Goal: Transaction & Acquisition: Purchase product/service

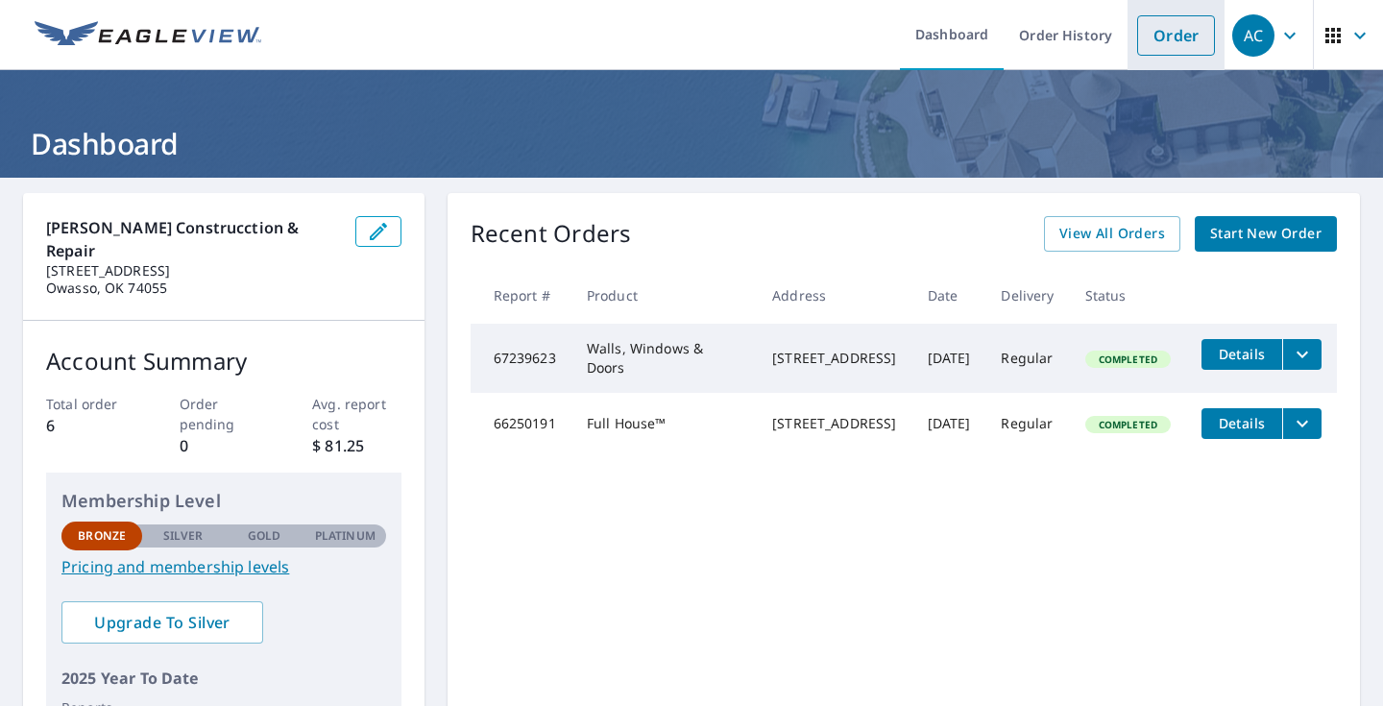
click at [1180, 37] on link "Order" at bounding box center [1176, 35] width 78 height 40
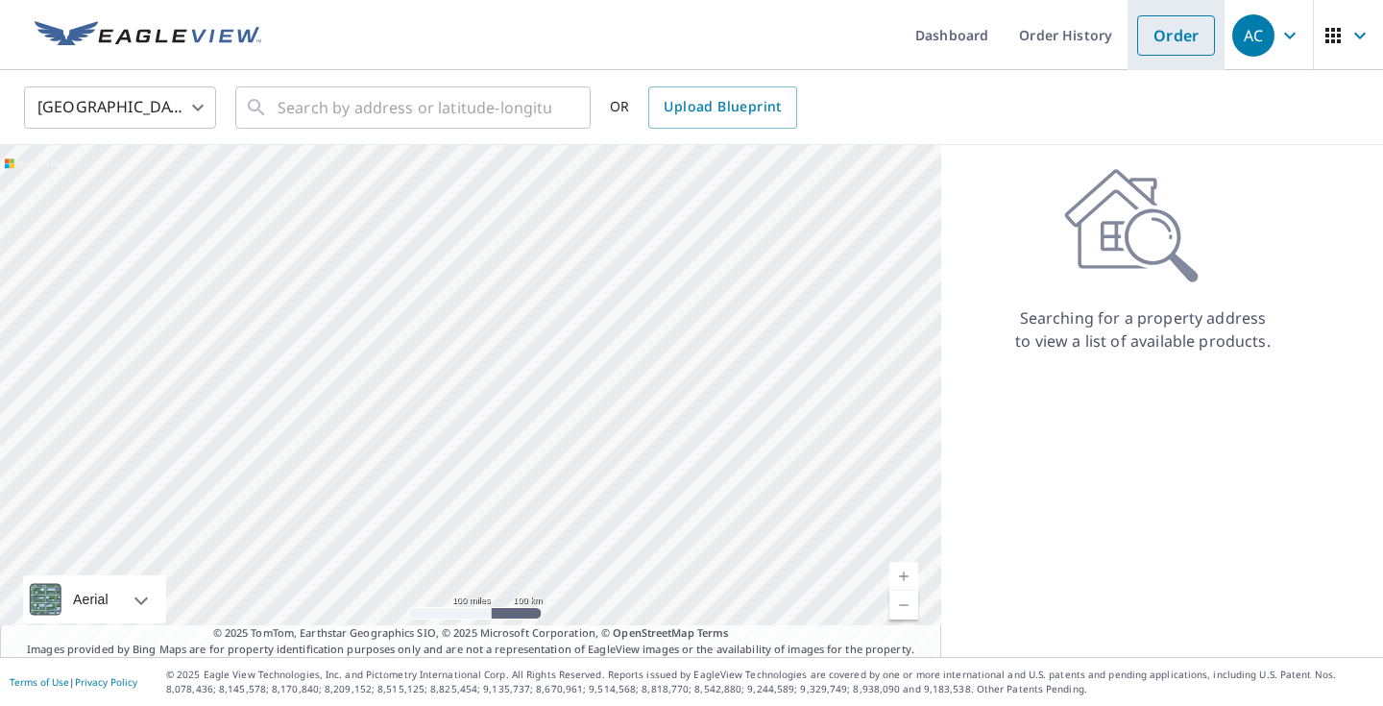
click at [1175, 36] on link "Order" at bounding box center [1176, 35] width 78 height 40
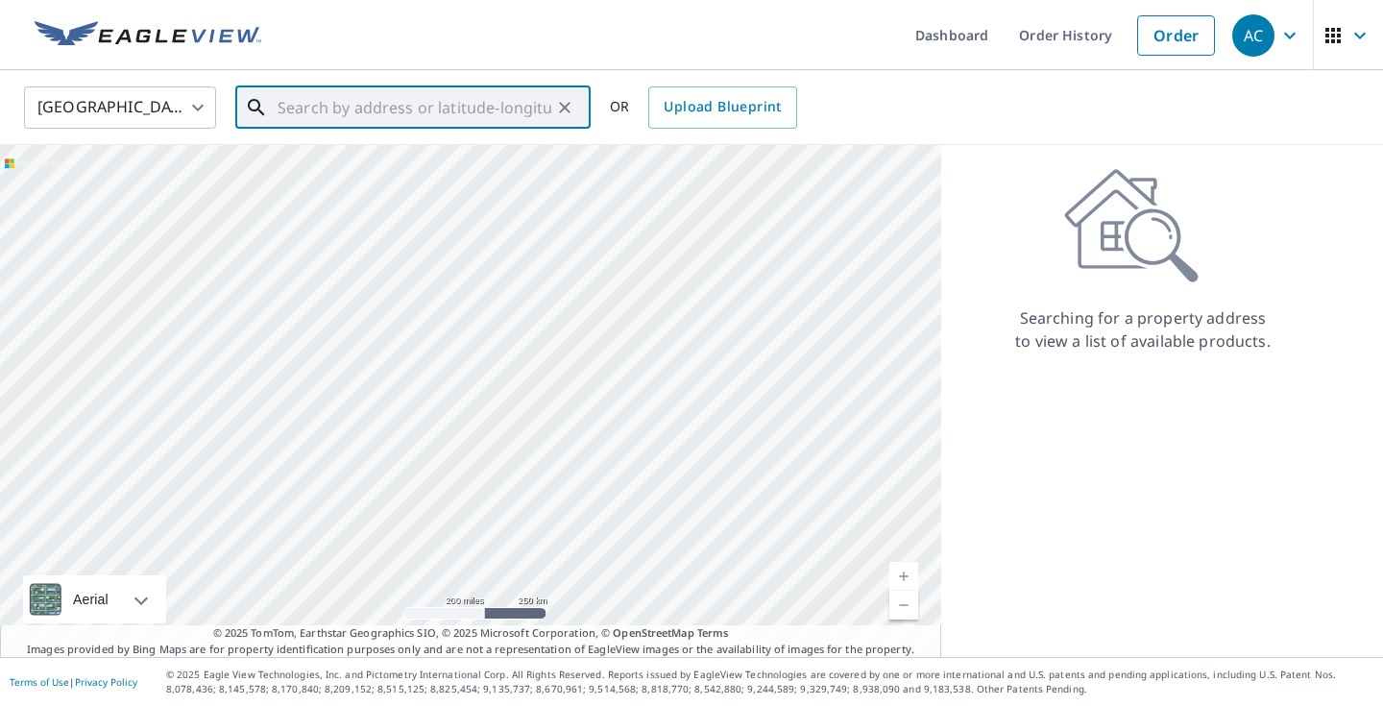
click at [428, 114] on input "text" at bounding box center [415, 108] width 274 height 54
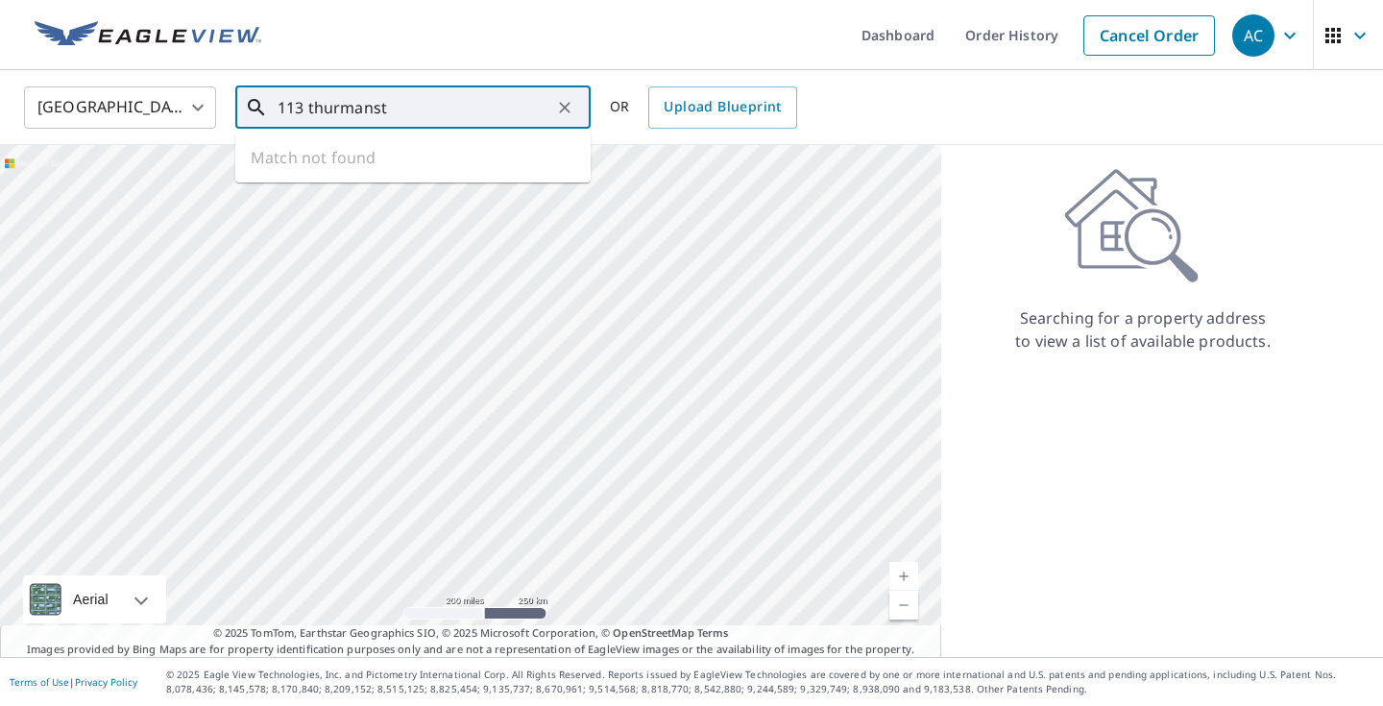
click at [286, 110] on input "113 thurmanst" at bounding box center [415, 108] width 274 height 54
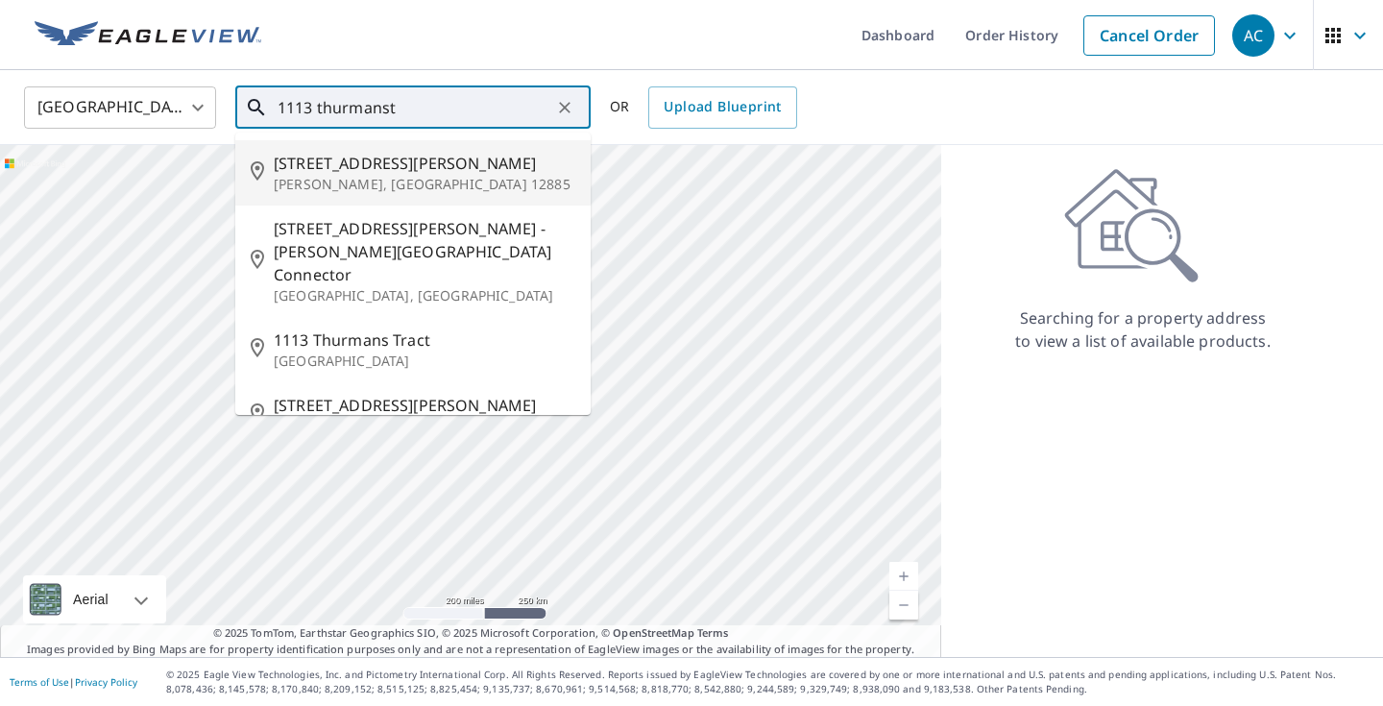
click at [451, 103] on input "1113 thurmanst" at bounding box center [415, 108] width 274 height 54
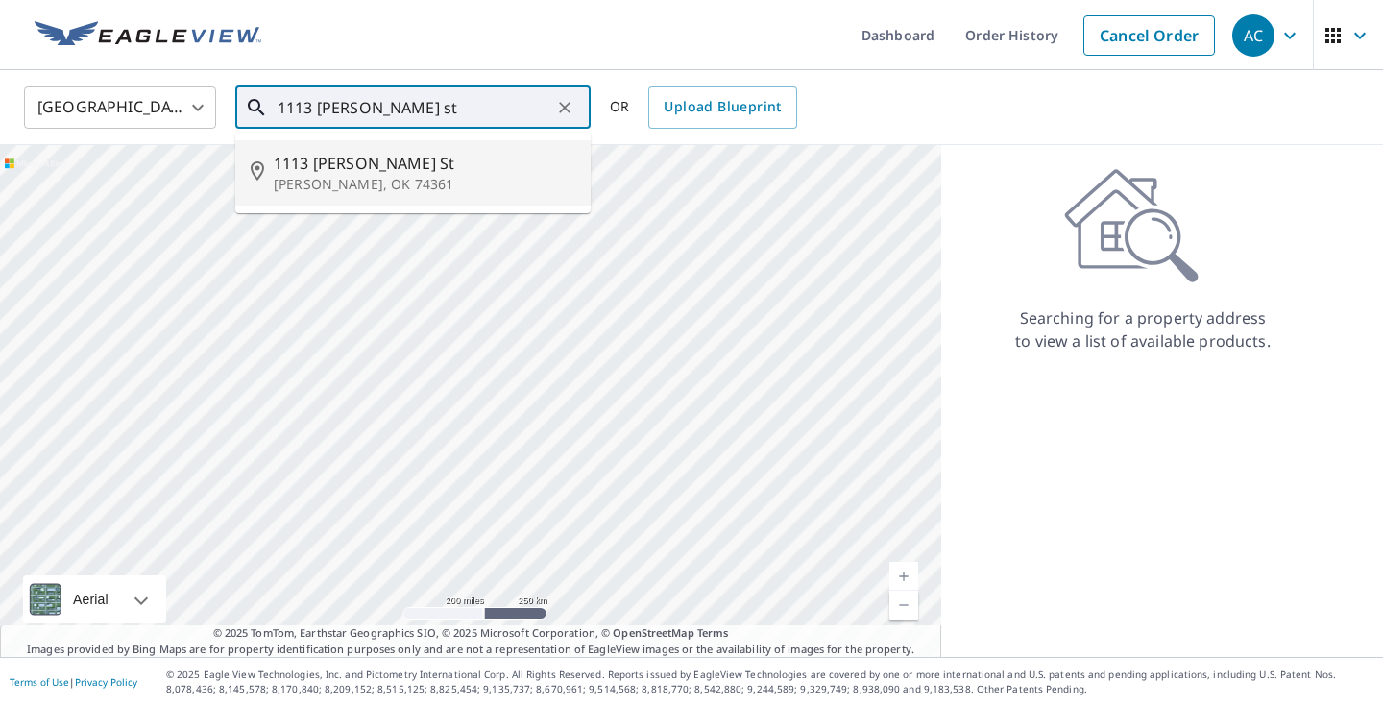
click at [372, 170] on span "1113 [PERSON_NAME] St" at bounding box center [425, 163] width 302 height 23
type input "[STREET_ADDRESS][PERSON_NAME][PERSON_NAME]"
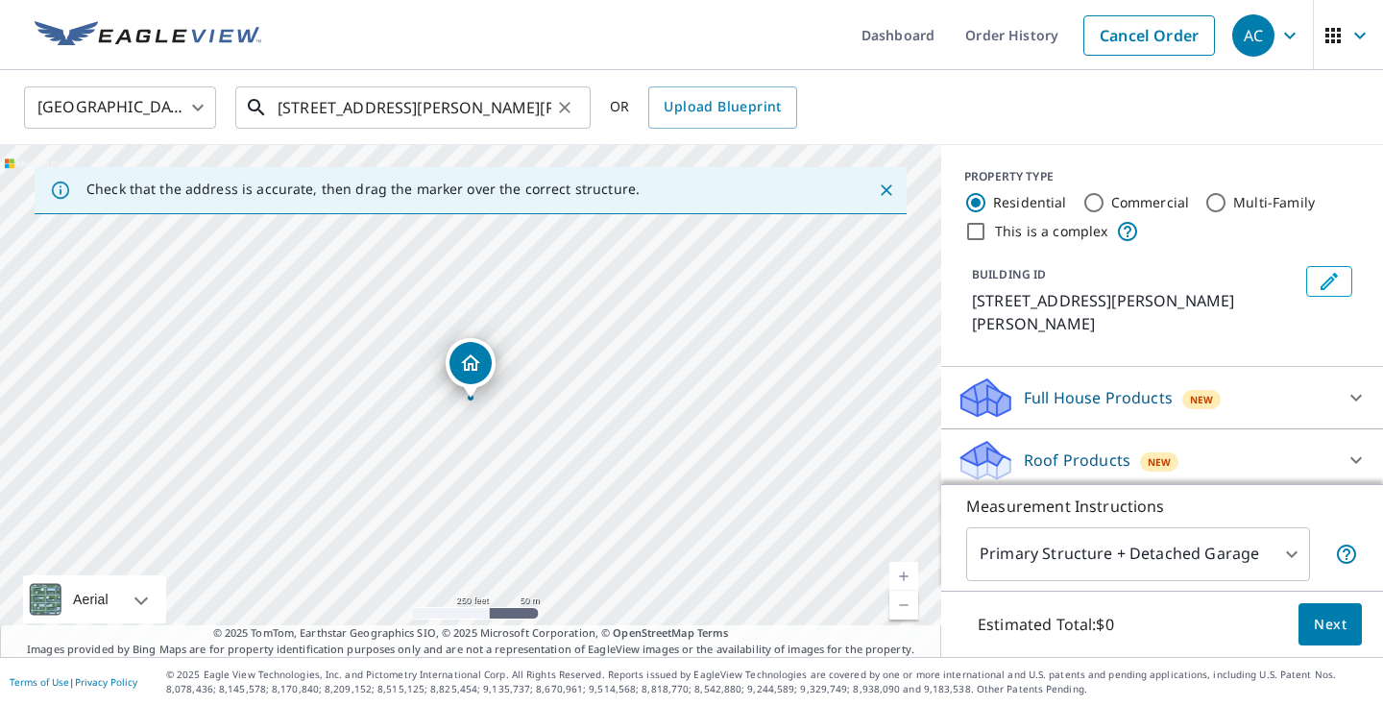
click at [290, 111] on input "[STREET_ADDRESS][PERSON_NAME][PERSON_NAME]" at bounding box center [415, 108] width 274 height 54
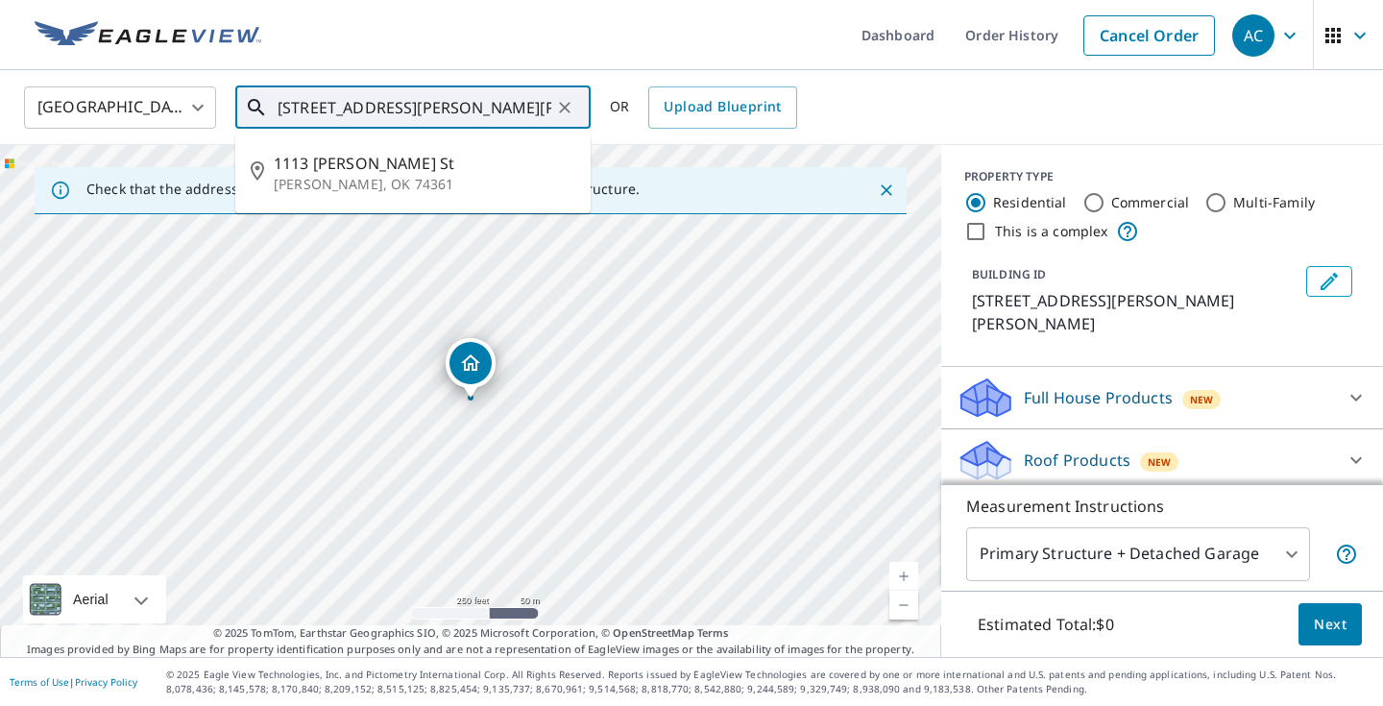
click at [290, 111] on input "[STREET_ADDRESS][PERSON_NAME][PERSON_NAME]" at bounding box center [415, 108] width 274 height 54
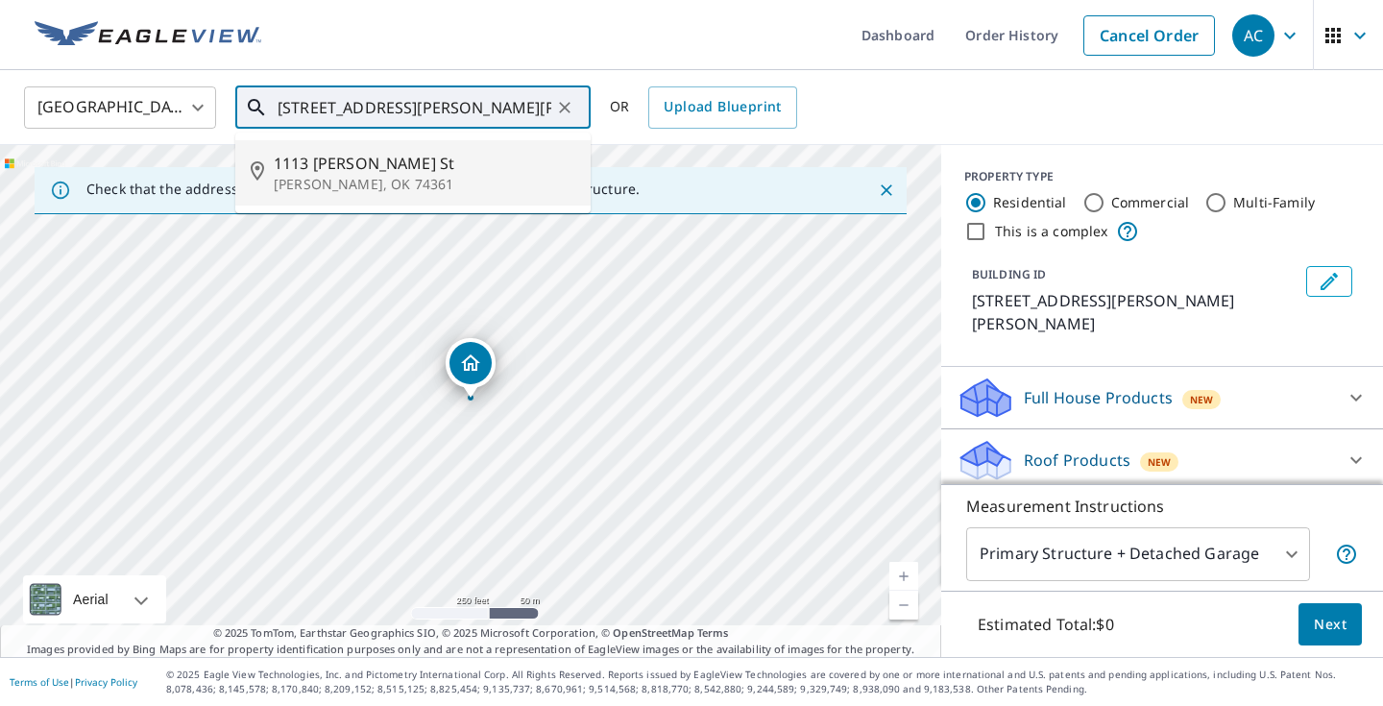
click at [316, 123] on input "[STREET_ADDRESS][PERSON_NAME][PERSON_NAME]" at bounding box center [415, 108] width 274 height 54
click at [325, 95] on input "[STREET_ADDRESS][PERSON_NAME][PERSON_NAME]" at bounding box center [415, 108] width 274 height 54
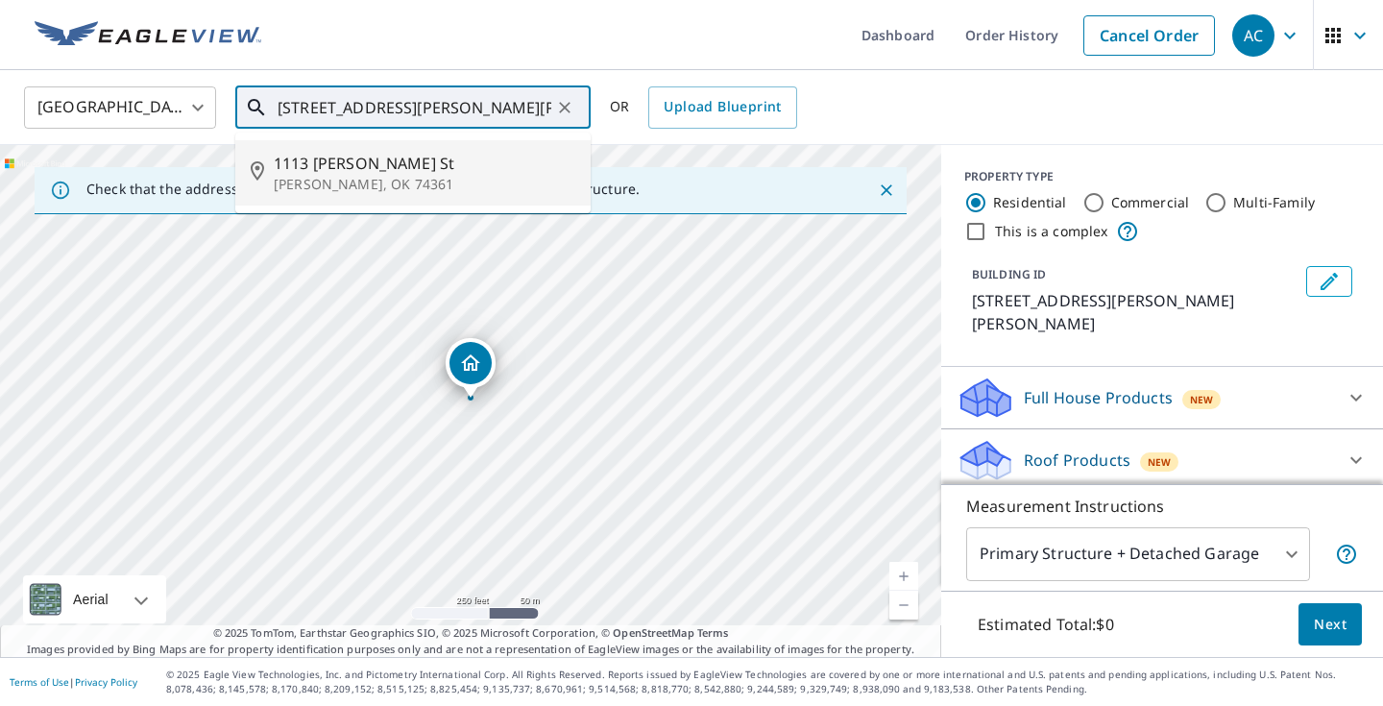
click at [325, 95] on input "[STREET_ADDRESS][PERSON_NAME][PERSON_NAME]" at bounding box center [415, 108] width 274 height 54
click at [576, 115] on div "[STREET_ADDRESS][PERSON_NAME][PERSON_NAME] ​" at bounding box center [412, 107] width 355 height 42
click at [568, 107] on icon "Clear" at bounding box center [564, 107] width 19 height 19
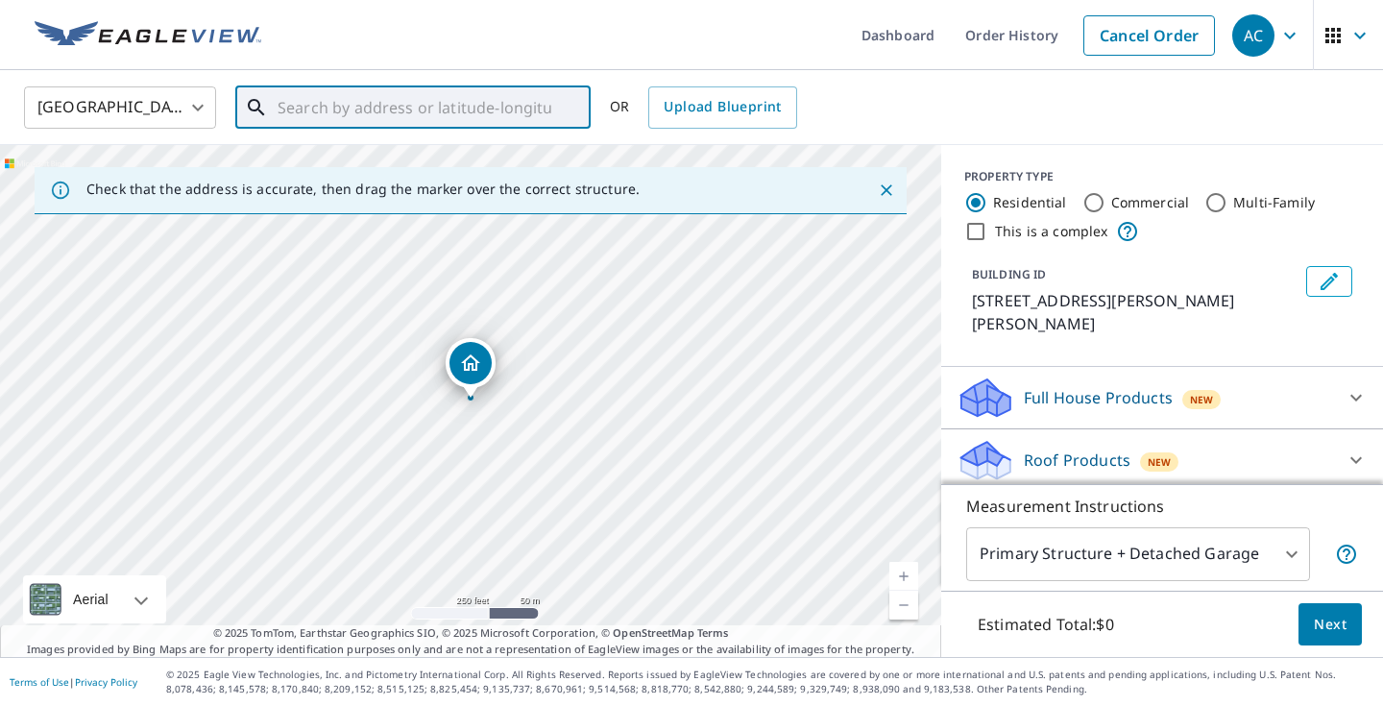
click at [444, 105] on input "text" at bounding box center [415, 108] width 274 height 54
paste input "[STREET_ADDRESS]"
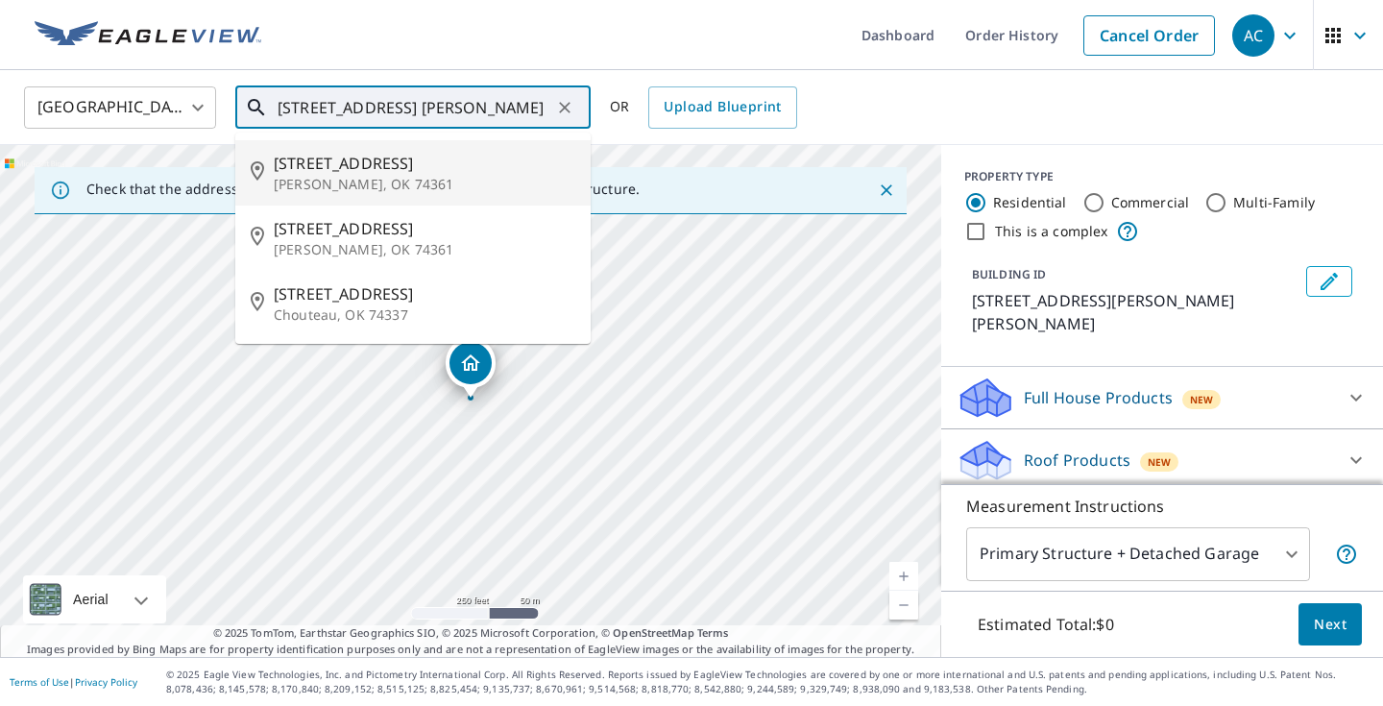
click at [329, 181] on p "[PERSON_NAME], OK 74361" at bounding box center [425, 184] width 302 height 19
type input "[STREET_ADDRESS][PERSON_NAME]"
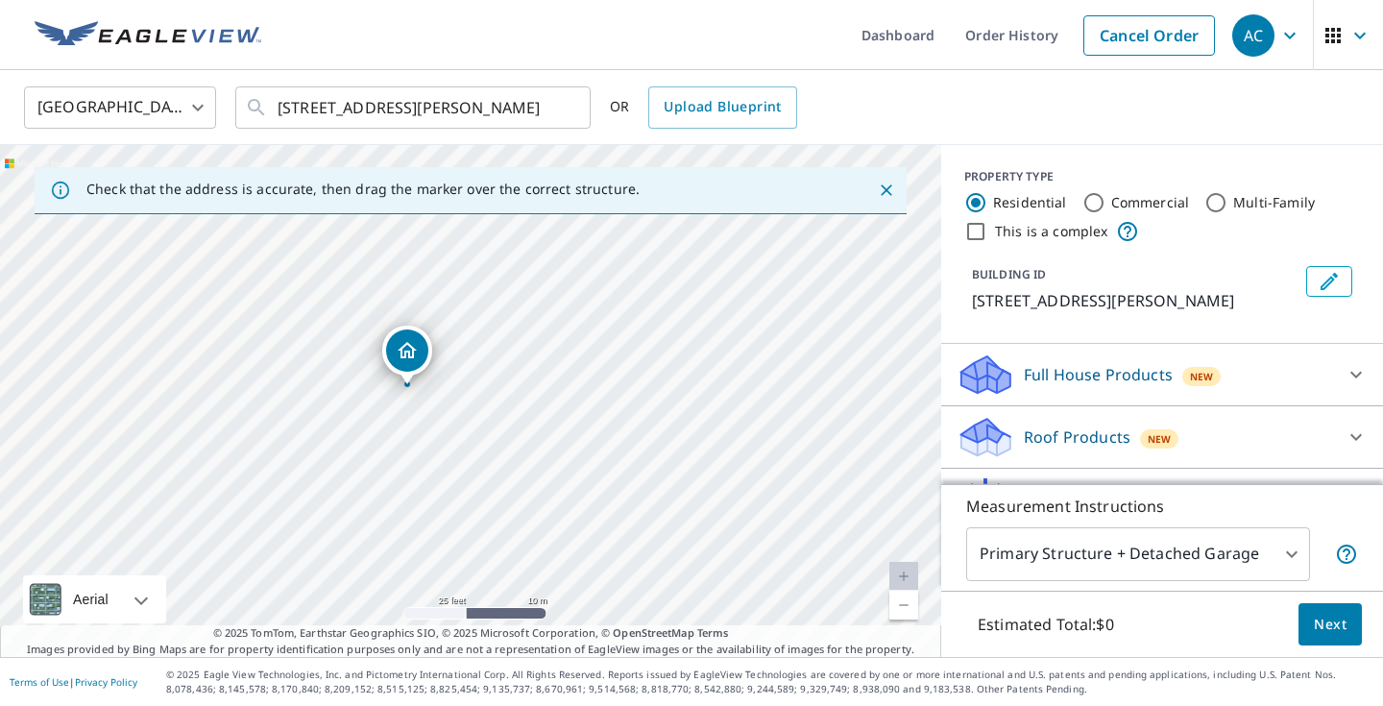
click at [408, 354] on icon "Dropped pin, building 1, Residential property, 112 Magnolia Ave Pryor, OK 74361" at bounding box center [407, 350] width 19 height 16
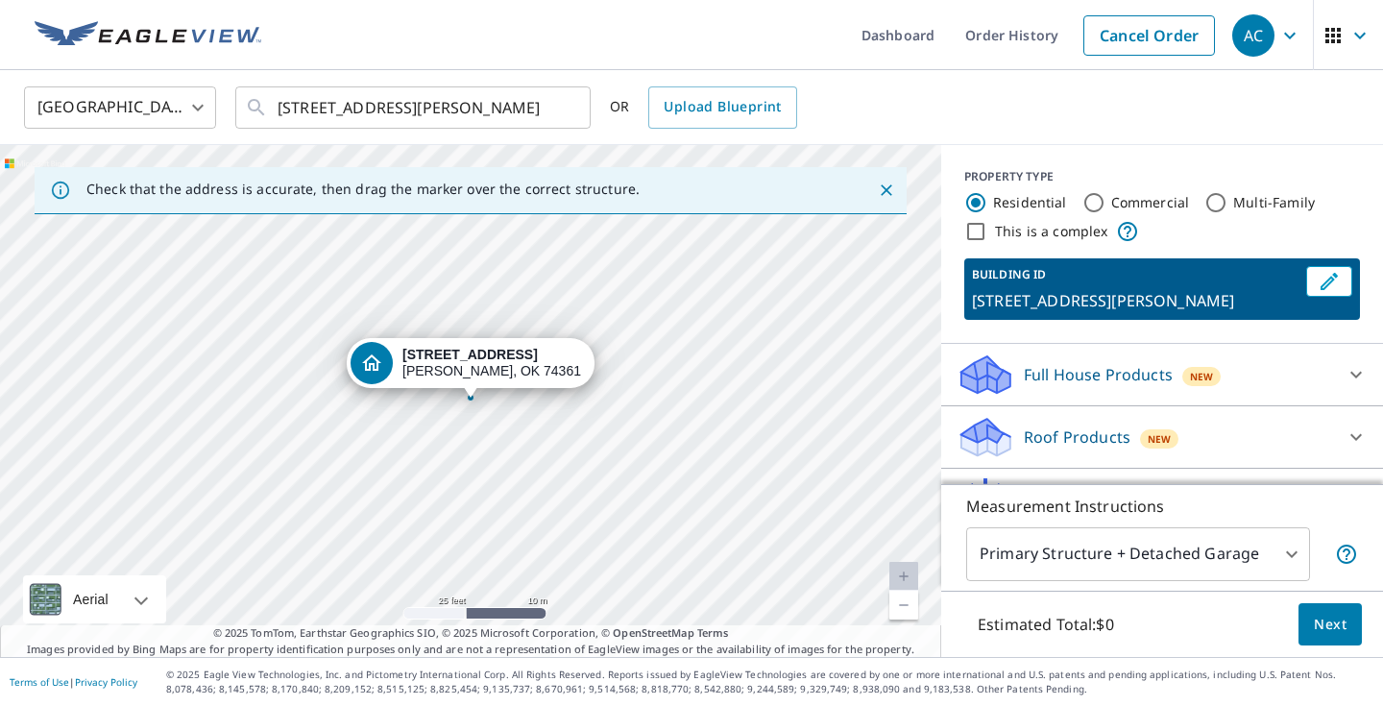
click at [381, 363] on icon "Dropped pin, building 1, Residential property, 112 Magnolia Ave Pryor, OK 74361" at bounding box center [371, 362] width 19 height 16
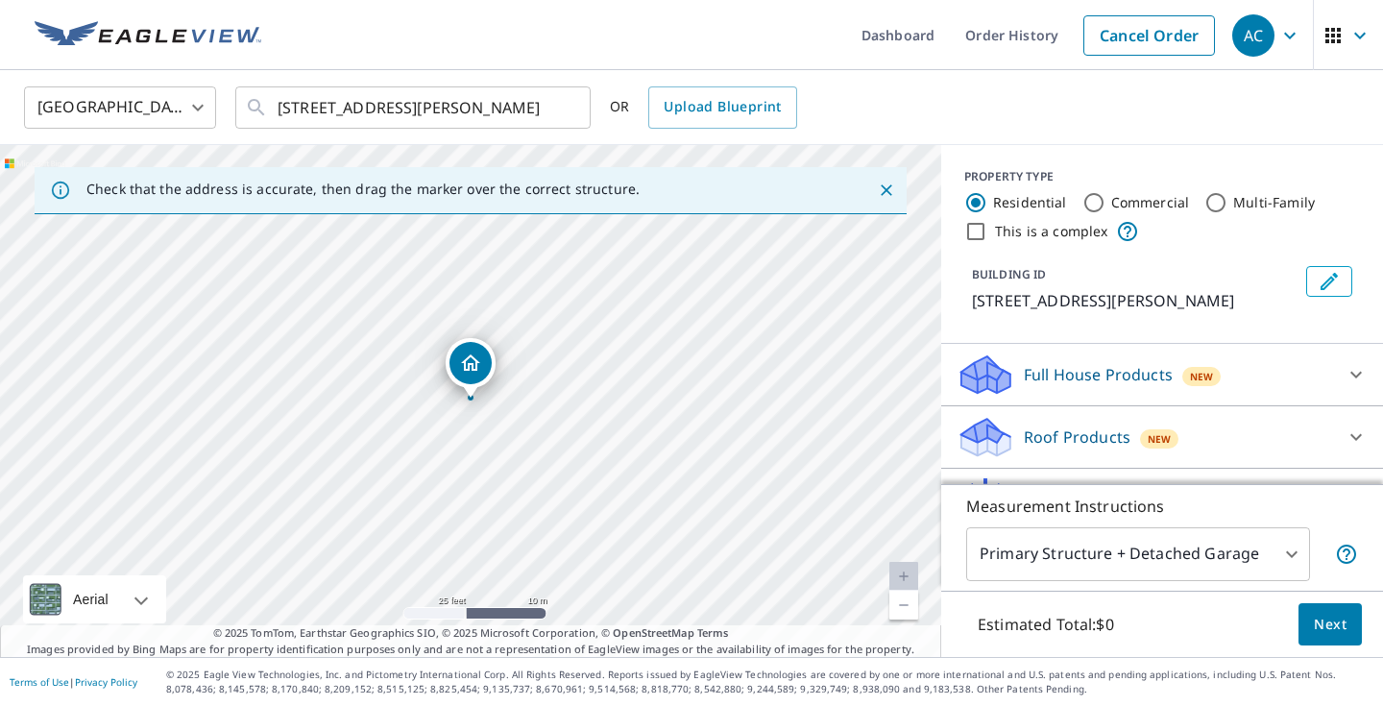
click at [400, 363] on div "[STREET_ADDRESS][PERSON_NAME]" at bounding box center [470, 401] width 941 height 512
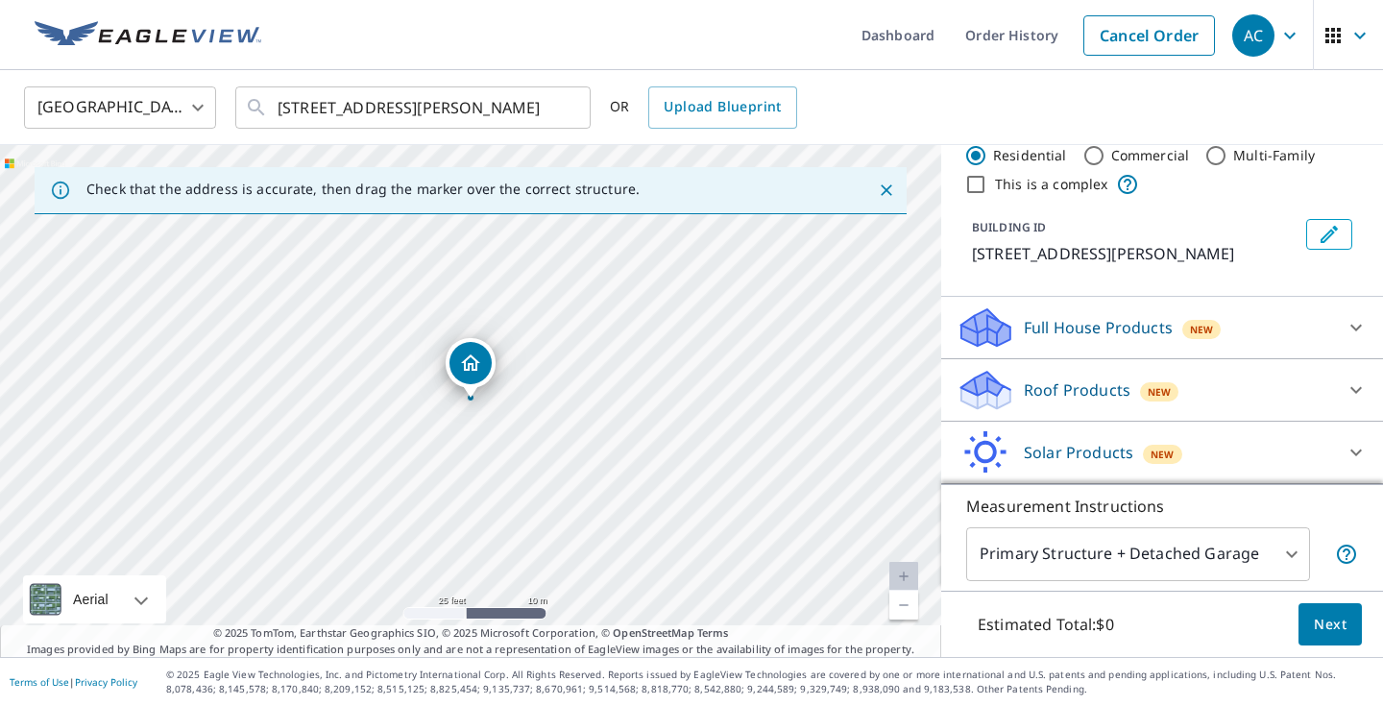
scroll to position [69, 0]
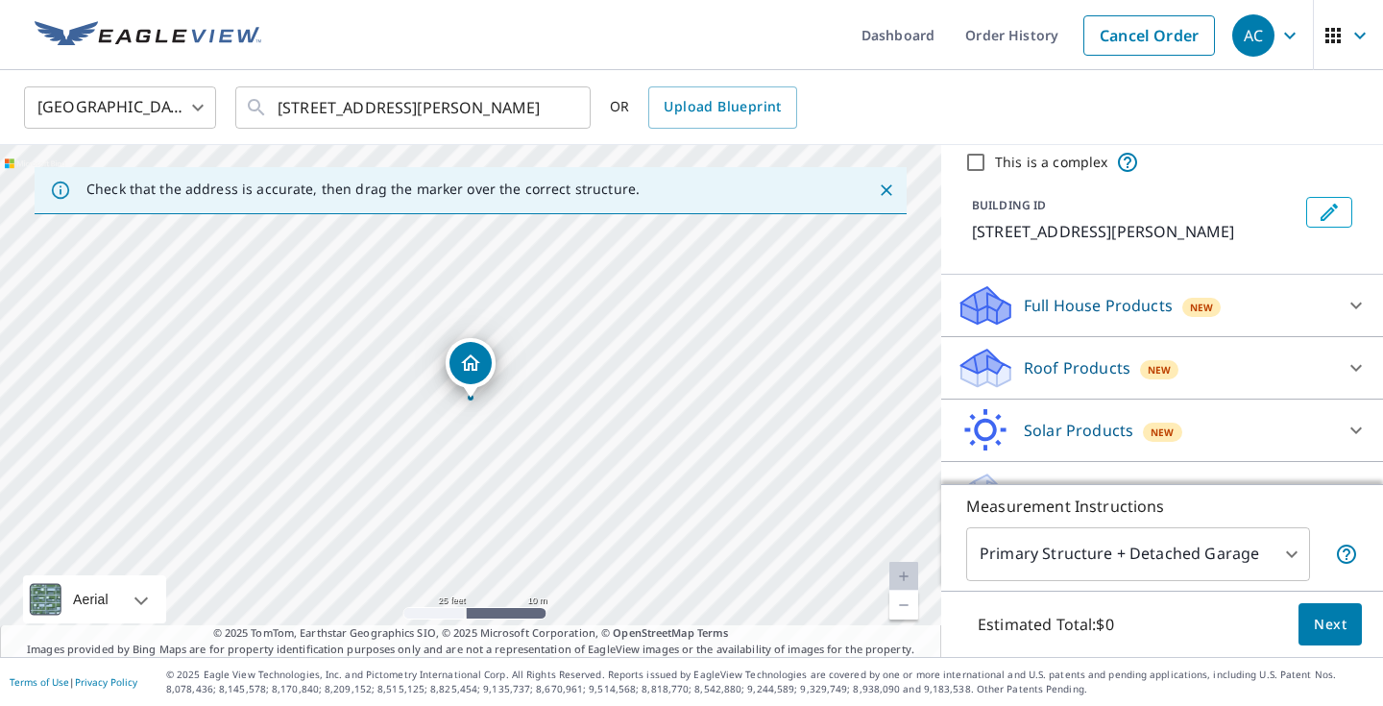
click at [1359, 309] on icon at bounding box center [1356, 305] width 23 height 23
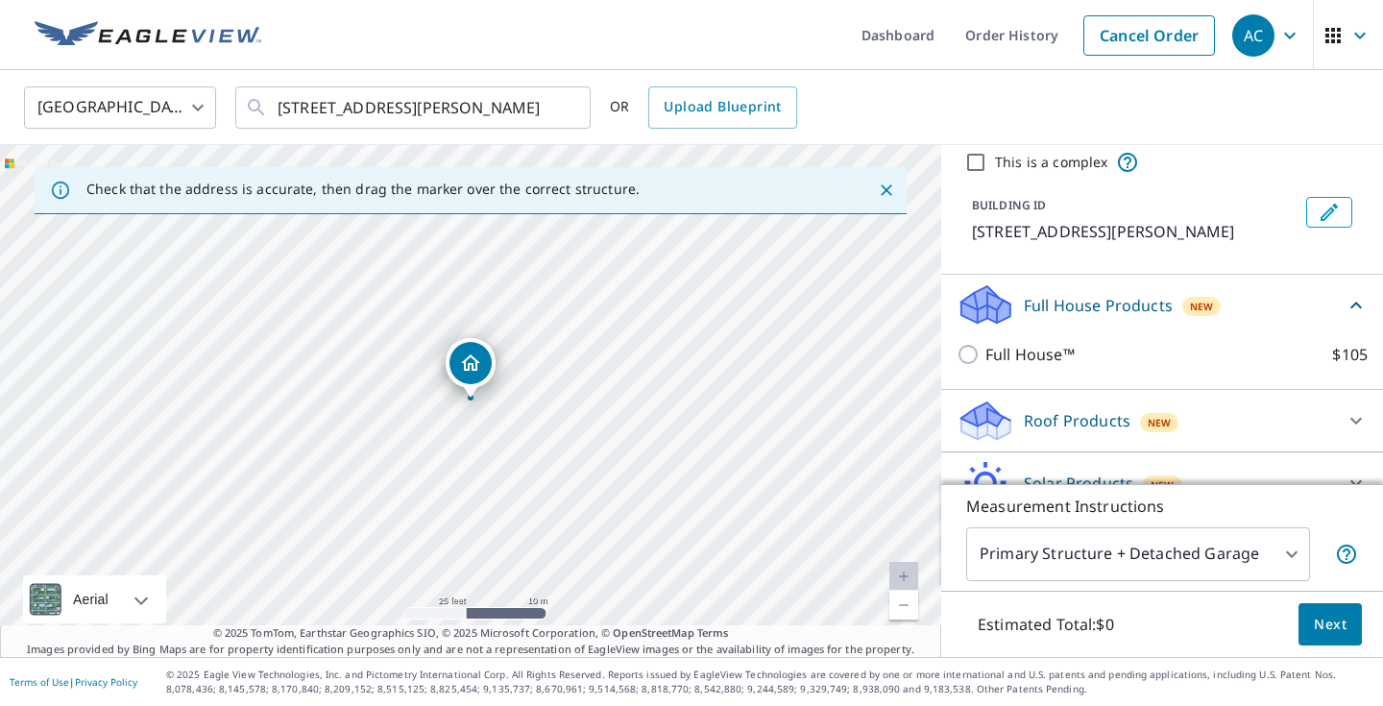
click at [1359, 309] on icon at bounding box center [1356, 305] width 23 height 23
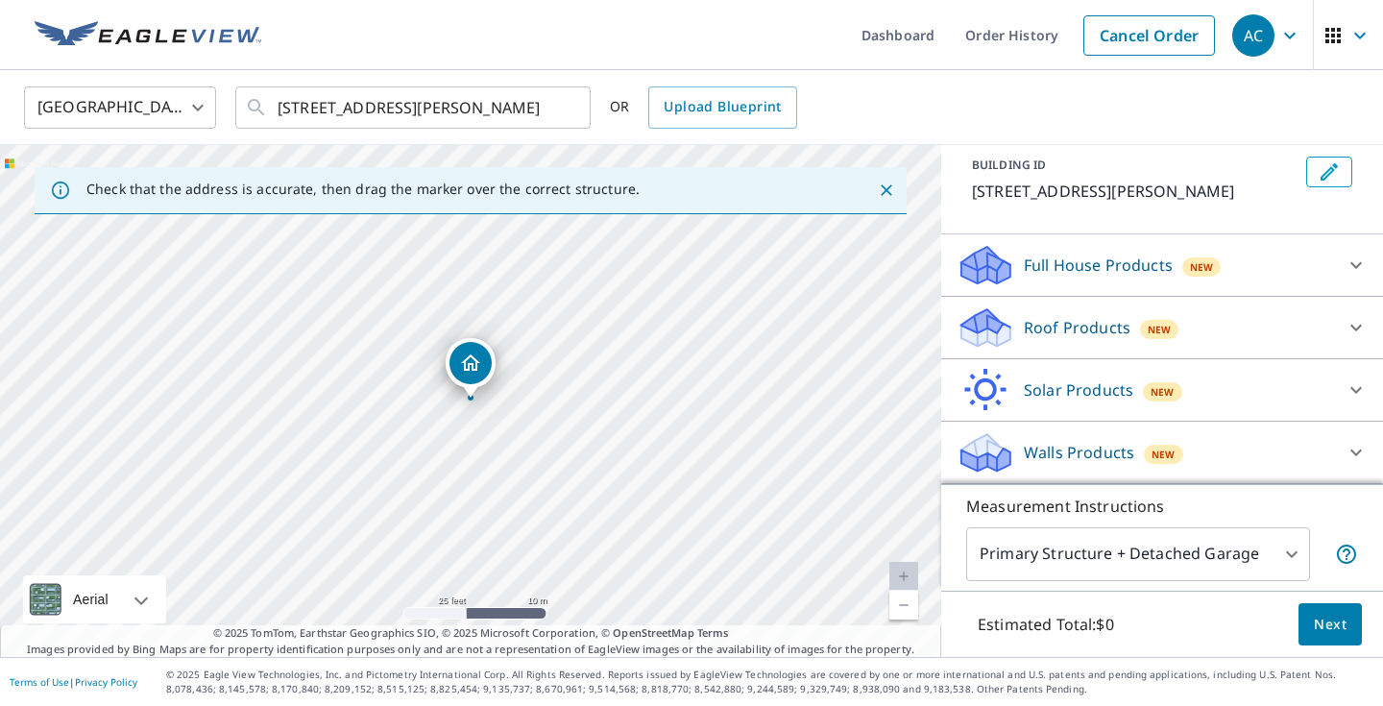
scroll to position [110, 0]
click at [1353, 447] on icon at bounding box center [1356, 452] width 23 height 23
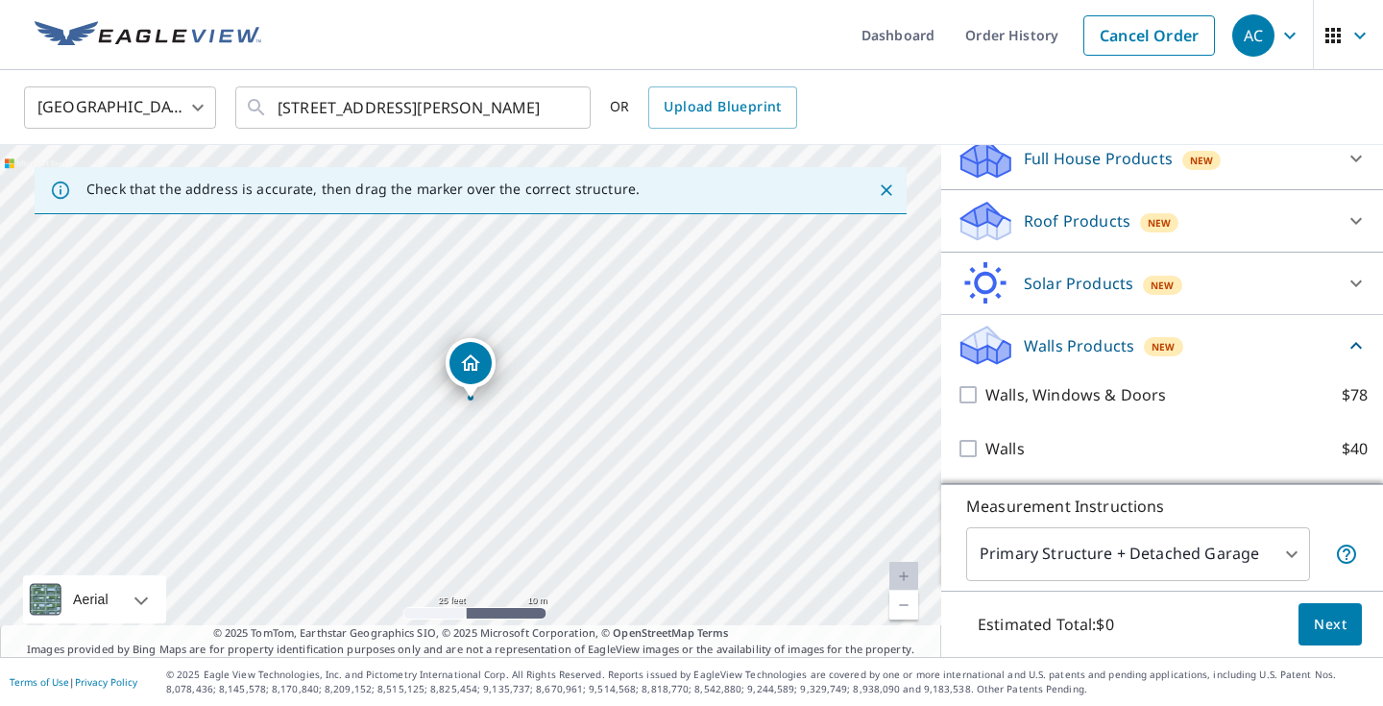
scroll to position [216, 0]
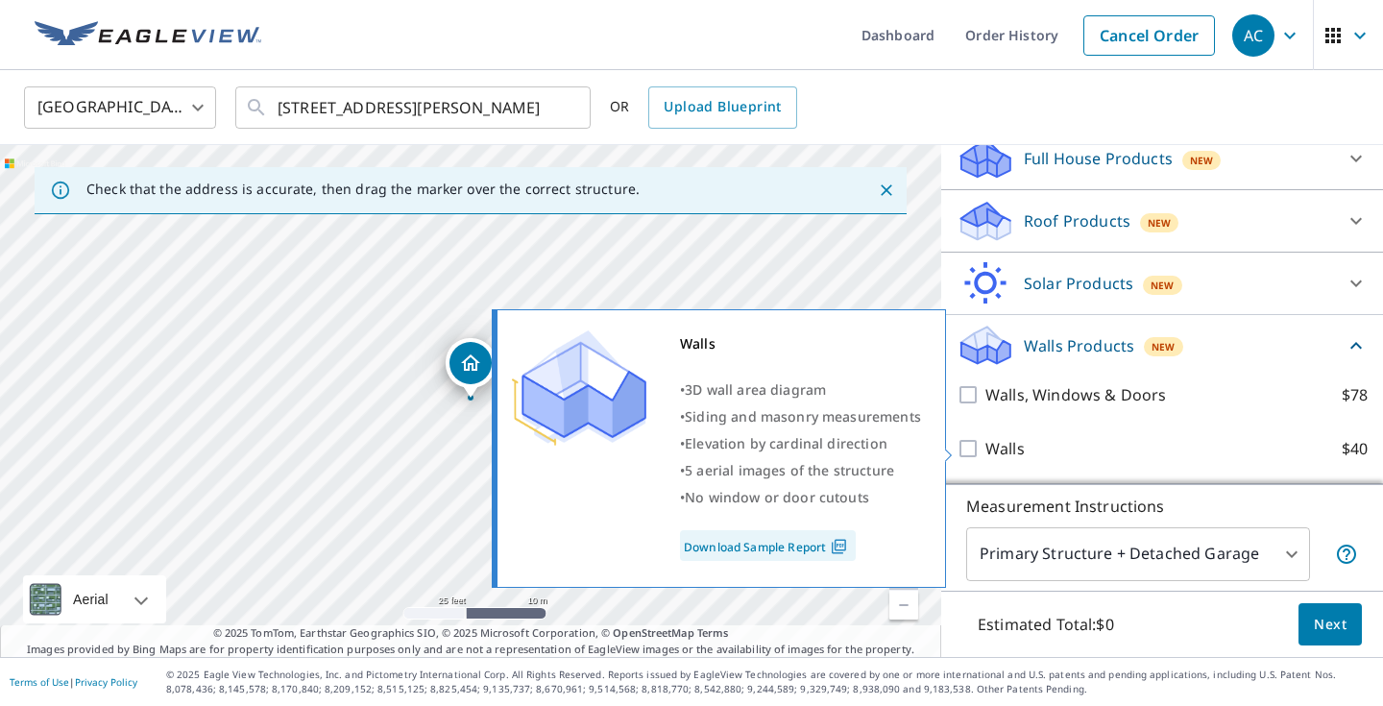
click at [969, 448] on input "Walls $40" at bounding box center [971, 448] width 29 height 23
checkbox input "true"
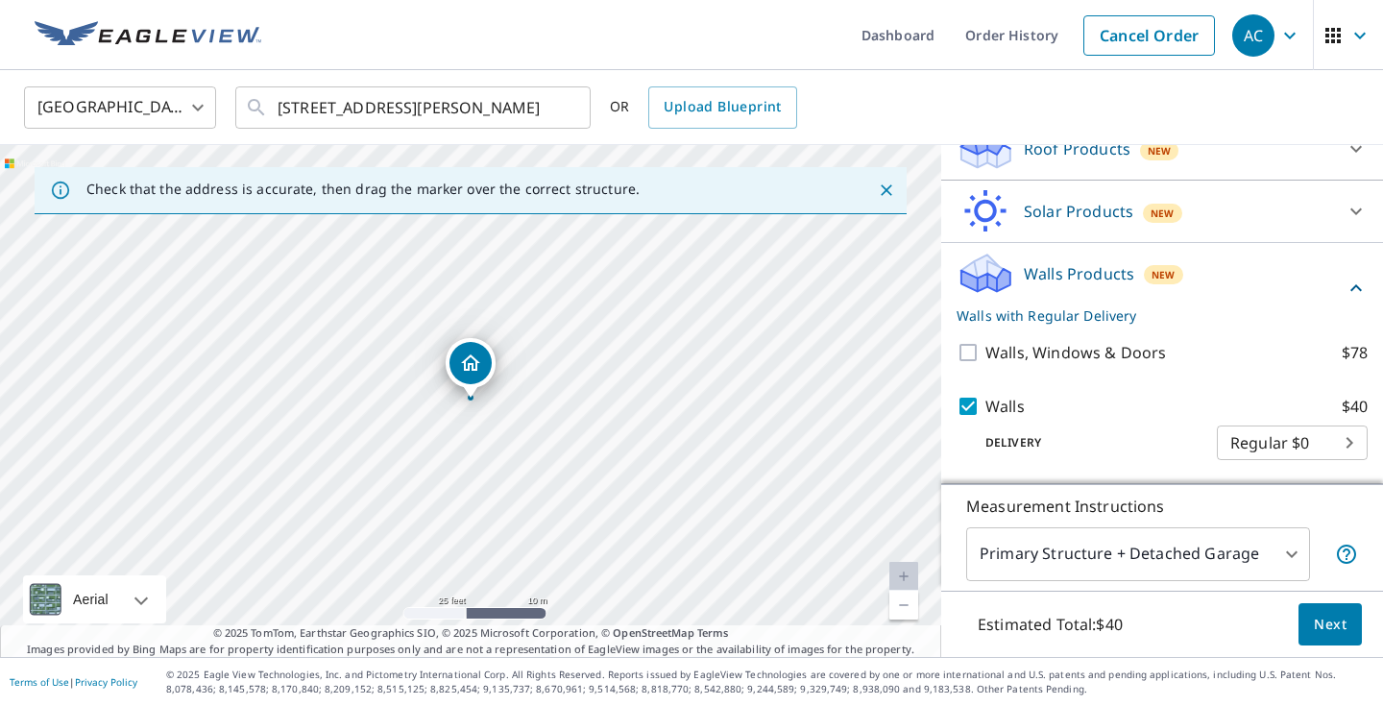
scroll to position [288, 0]
click at [1289, 554] on body "AC AC Dashboard Order History Cancel Order AC United States [GEOGRAPHIC_DATA] ​…" at bounding box center [691, 353] width 1383 height 706
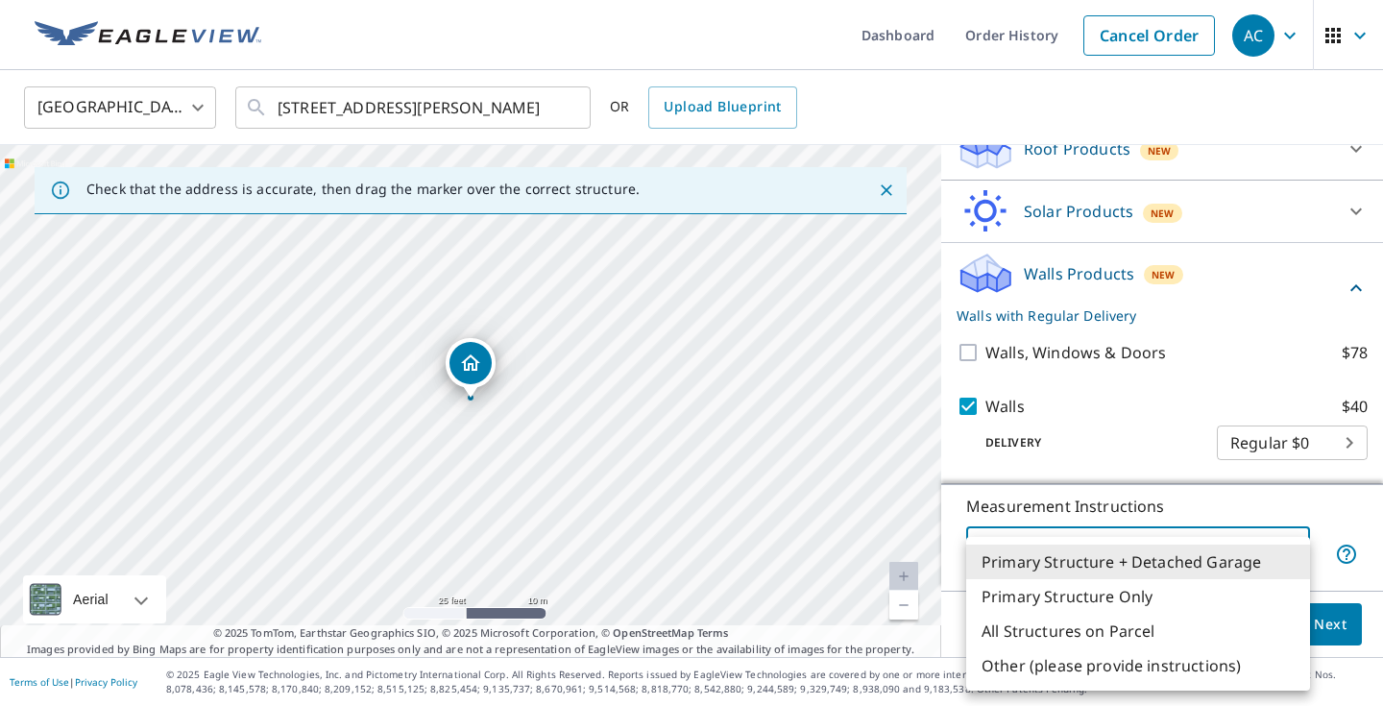
click at [1118, 600] on li "Primary Structure Only" at bounding box center [1138, 596] width 344 height 35
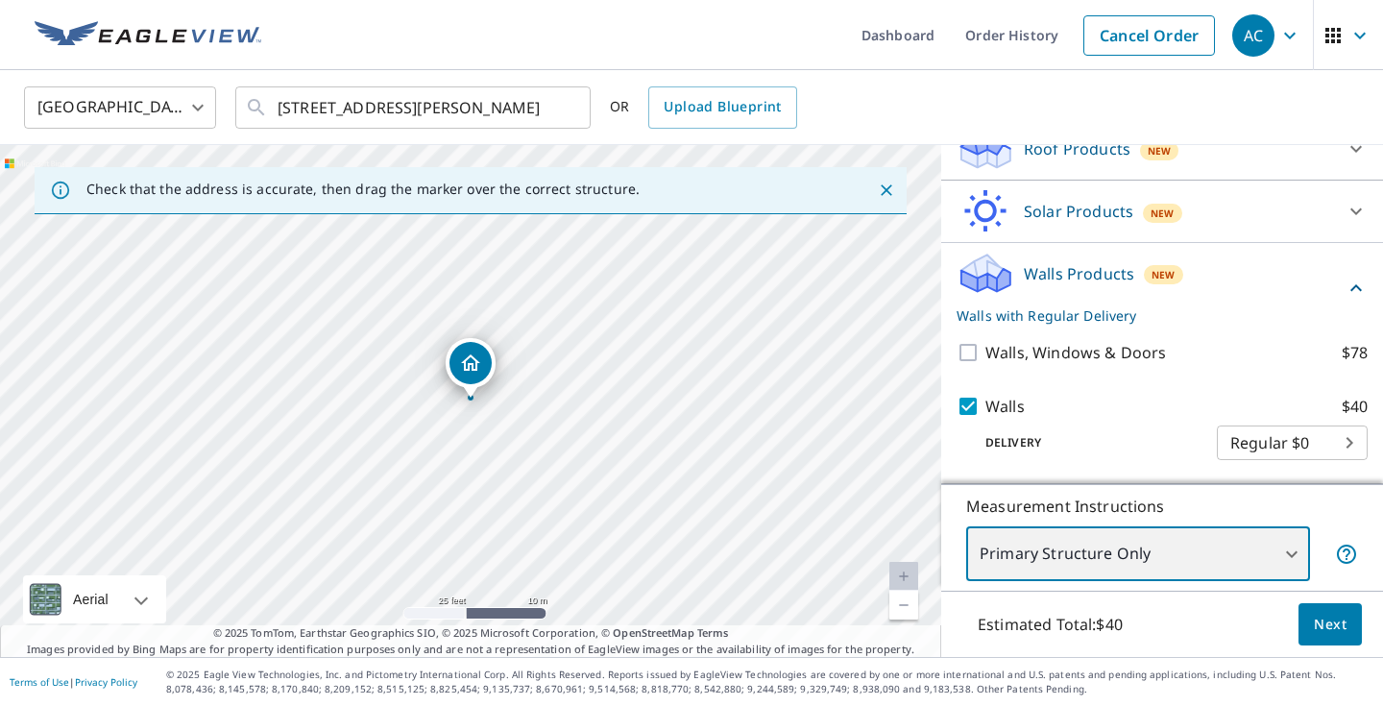
scroll to position [0, 0]
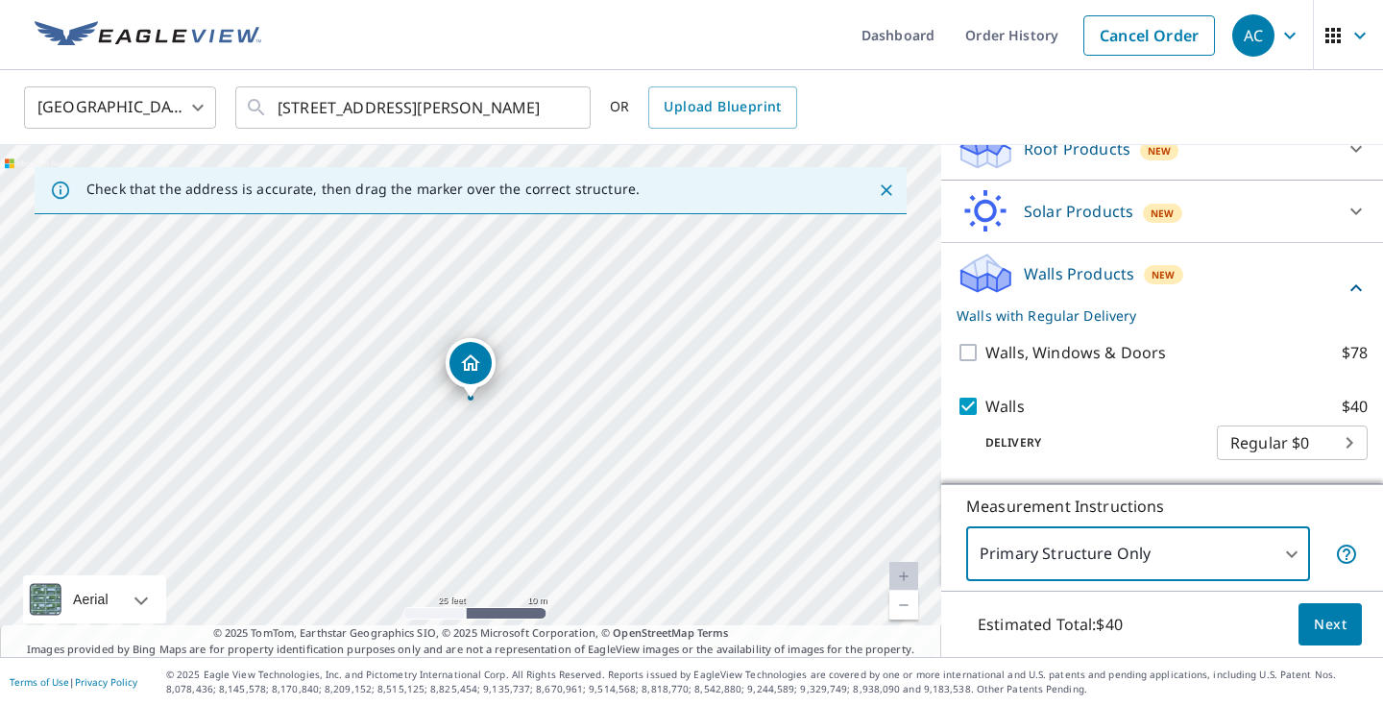
click at [1290, 559] on body "AC AC Dashboard Order History Cancel Order AC United States [GEOGRAPHIC_DATA] ​…" at bounding box center [691, 353] width 1383 height 706
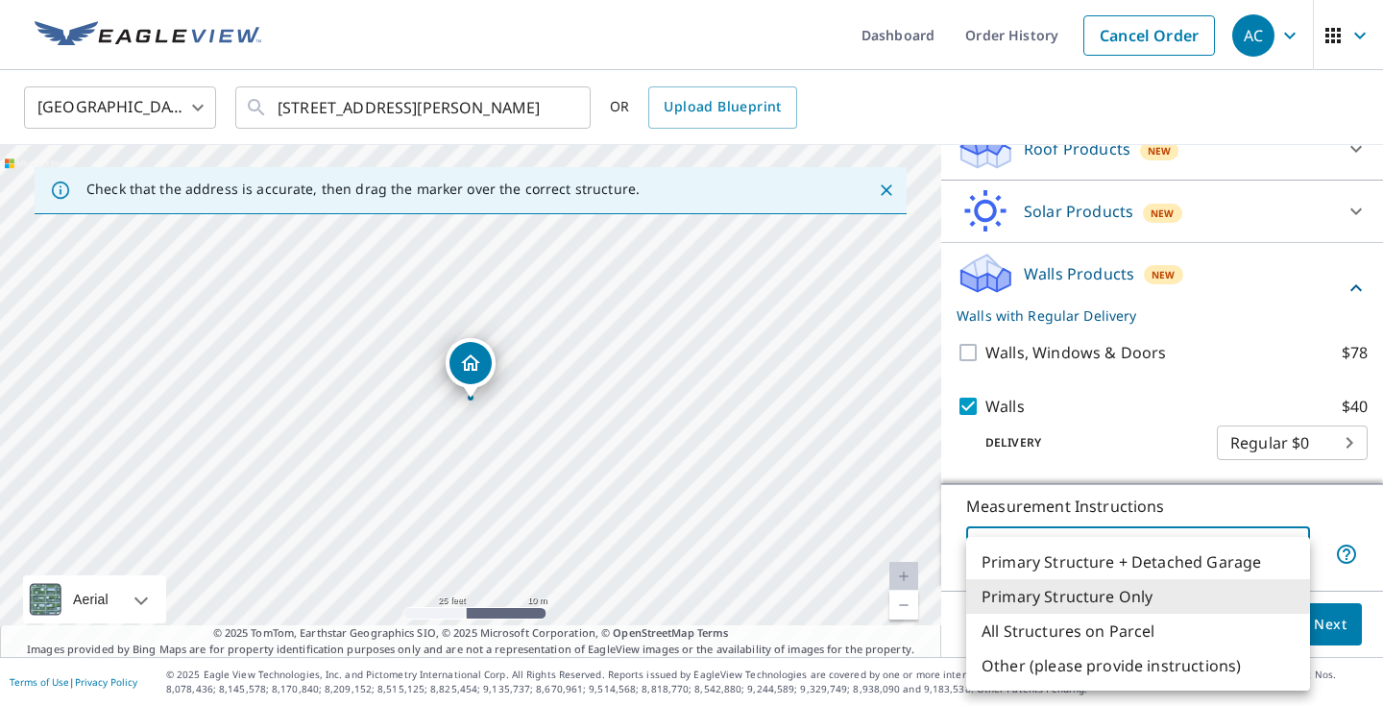
click at [1199, 563] on li "Primary Structure + Detached Garage" at bounding box center [1138, 562] width 344 height 35
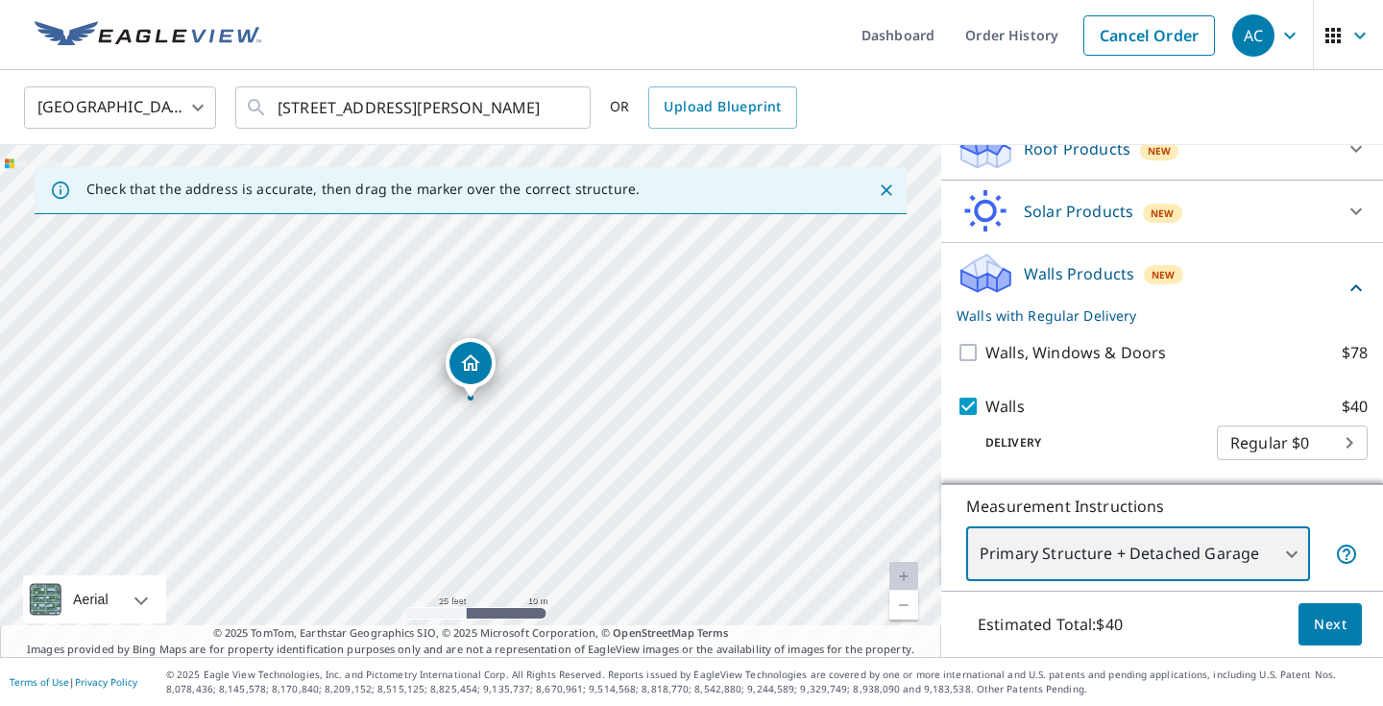
type input "1"
drag, startPoint x: 722, startPoint y: 536, endPoint x: 725, endPoint y: 403, distance: 132.6
click at [725, 403] on div "[STREET_ADDRESS][PERSON_NAME]" at bounding box center [470, 401] width 941 height 512
drag, startPoint x: 617, startPoint y: 327, endPoint x: 619, endPoint y: 450, distance: 123.0
click at [620, 448] on div "[STREET_ADDRESS][PERSON_NAME]" at bounding box center [470, 401] width 941 height 512
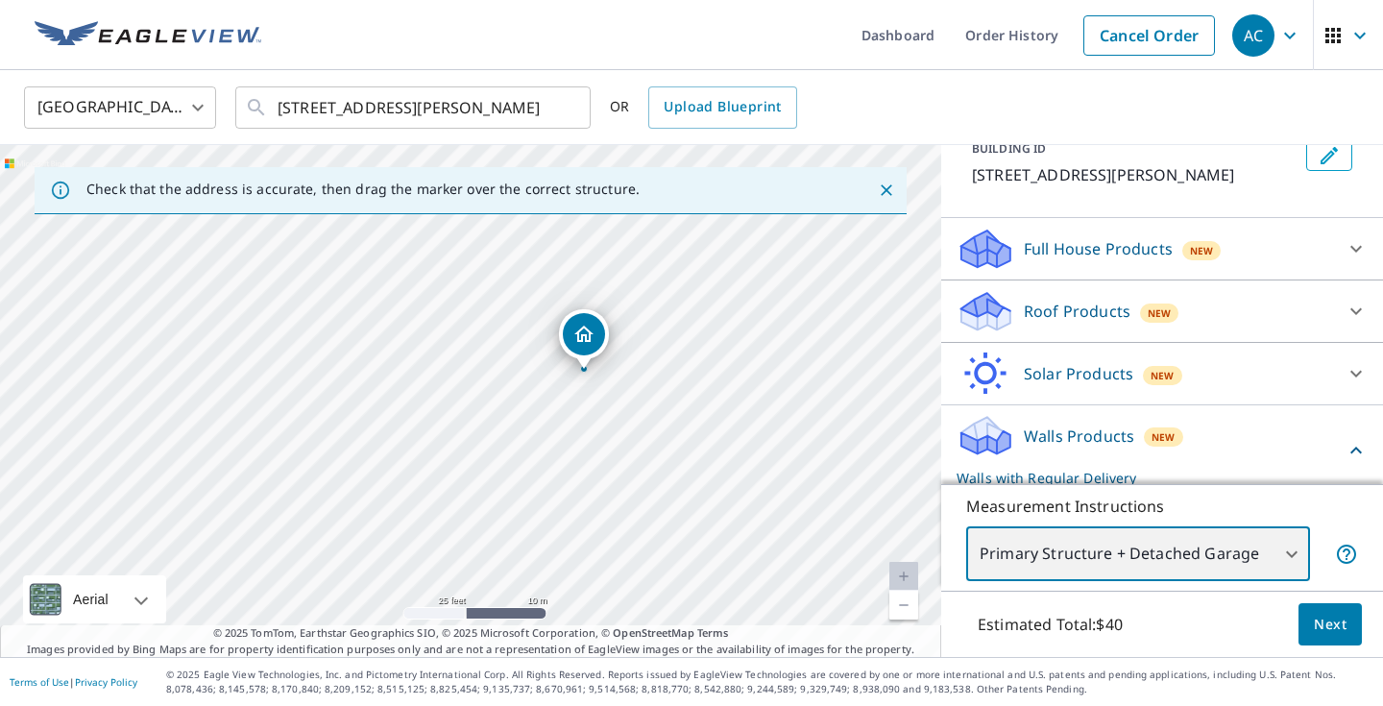
scroll to position [128, 0]
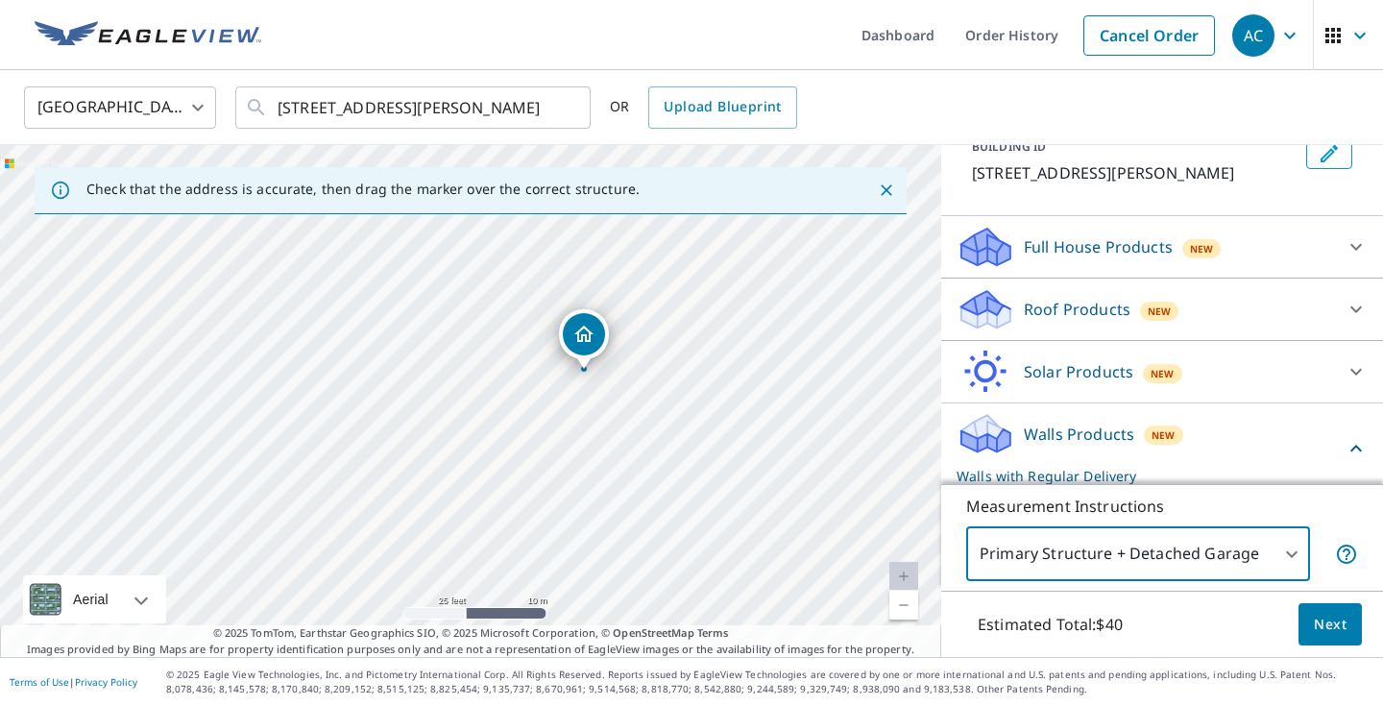
click at [1347, 238] on icon at bounding box center [1356, 246] width 23 height 23
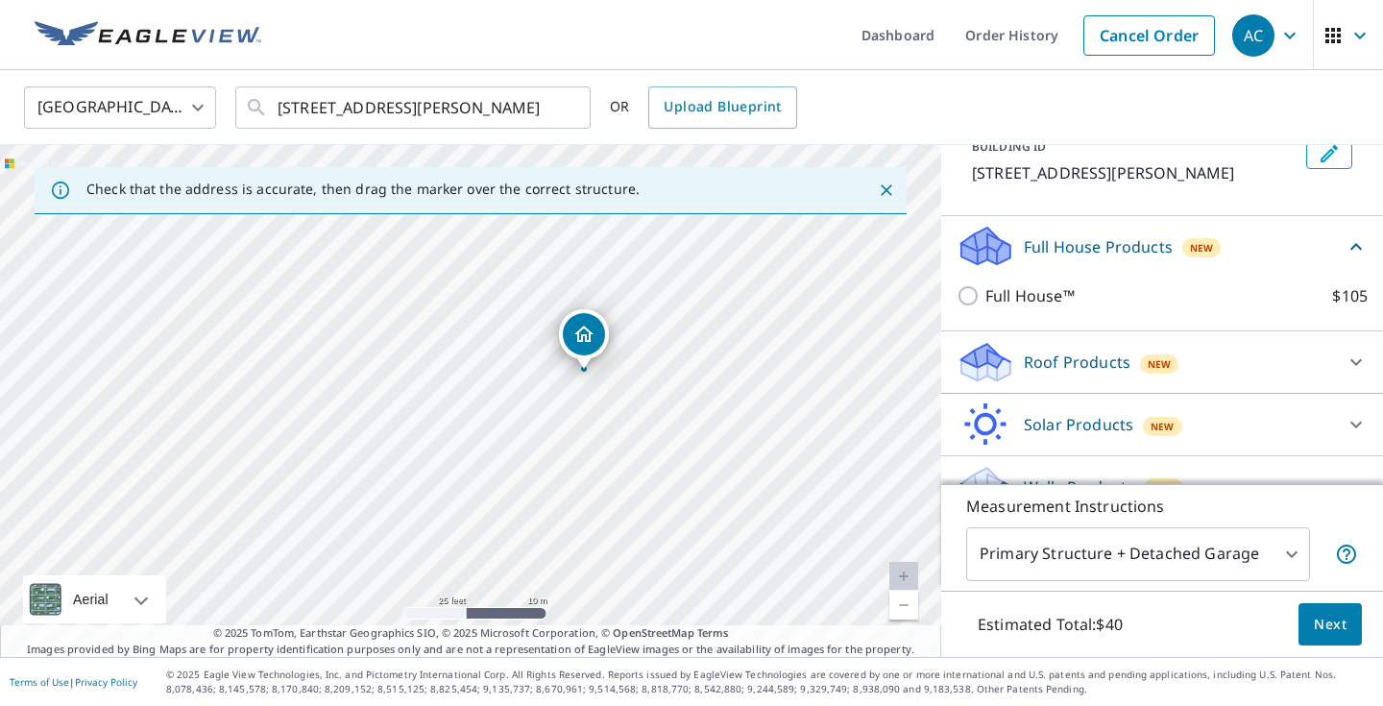
click at [1347, 238] on icon at bounding box center [1356, 246] width 23 height 23
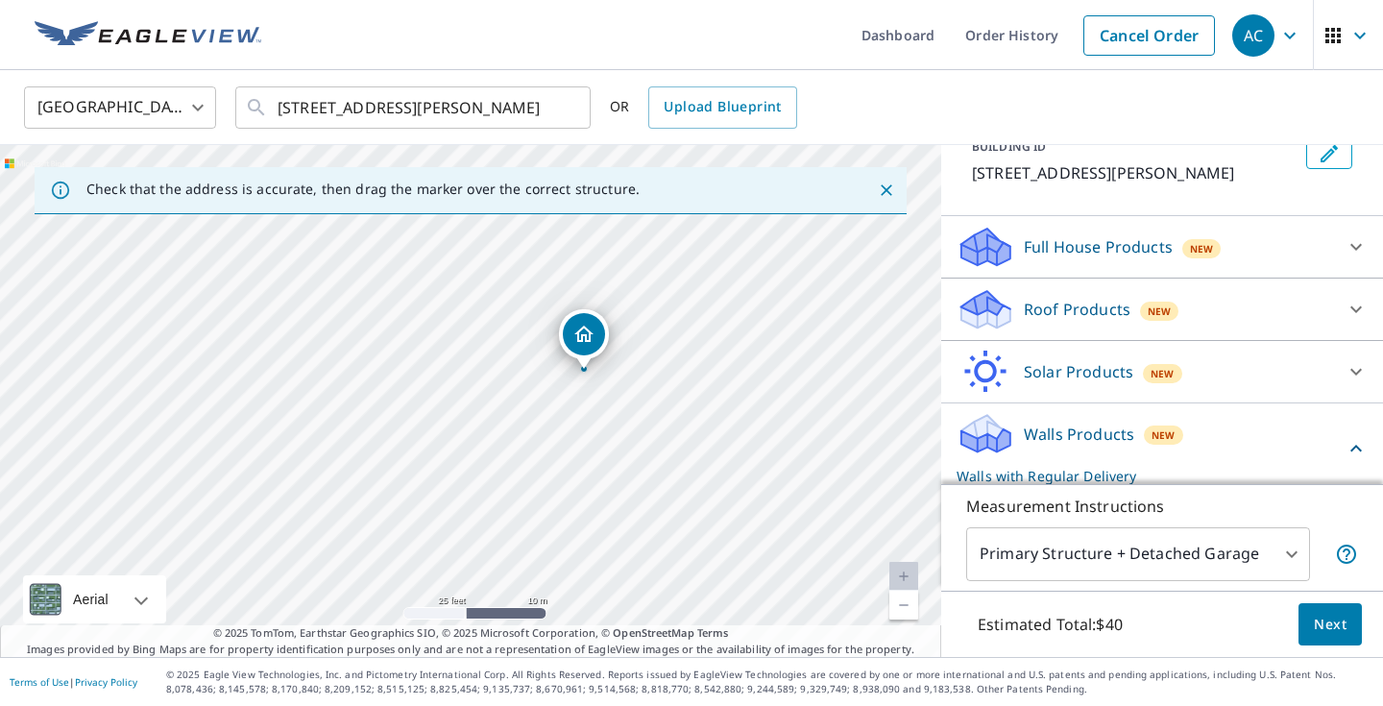
click at [1353, 310] on icon at bounding box center [1357, 309] width 12 height 7
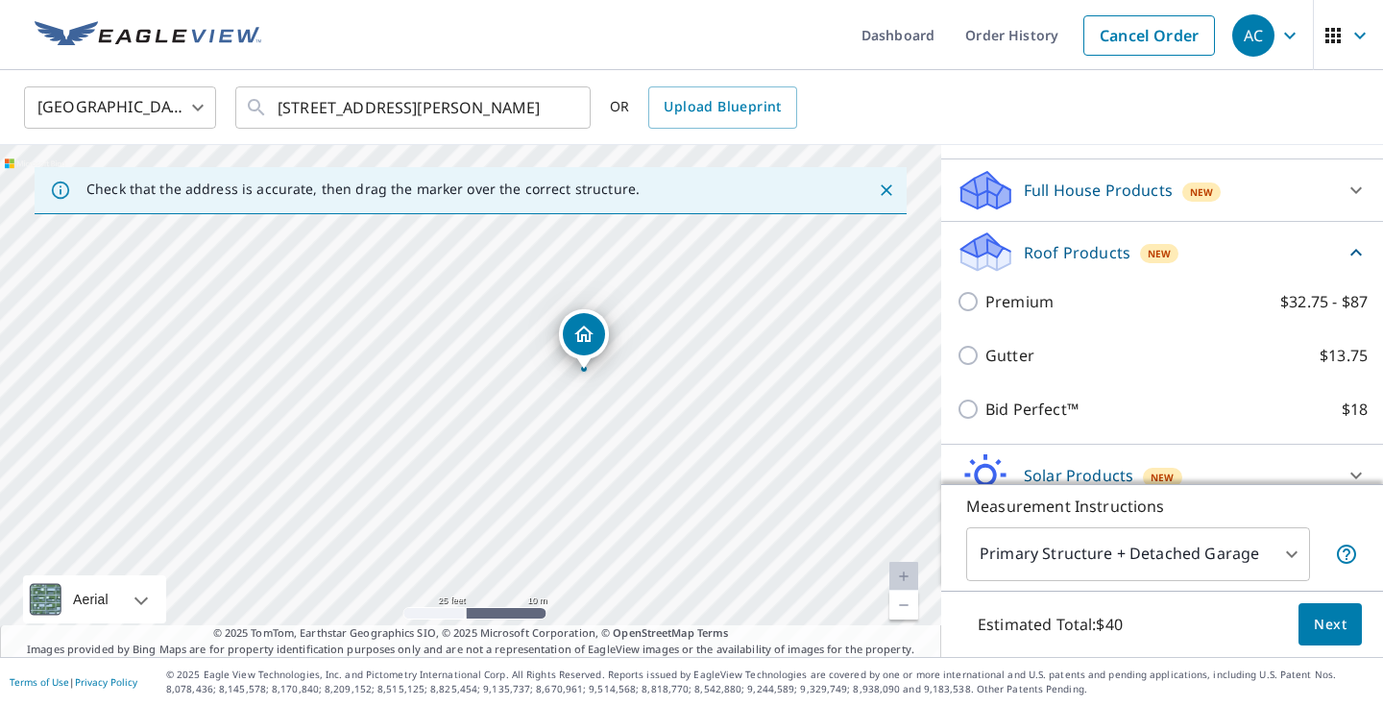
scroll to position [202, 0]
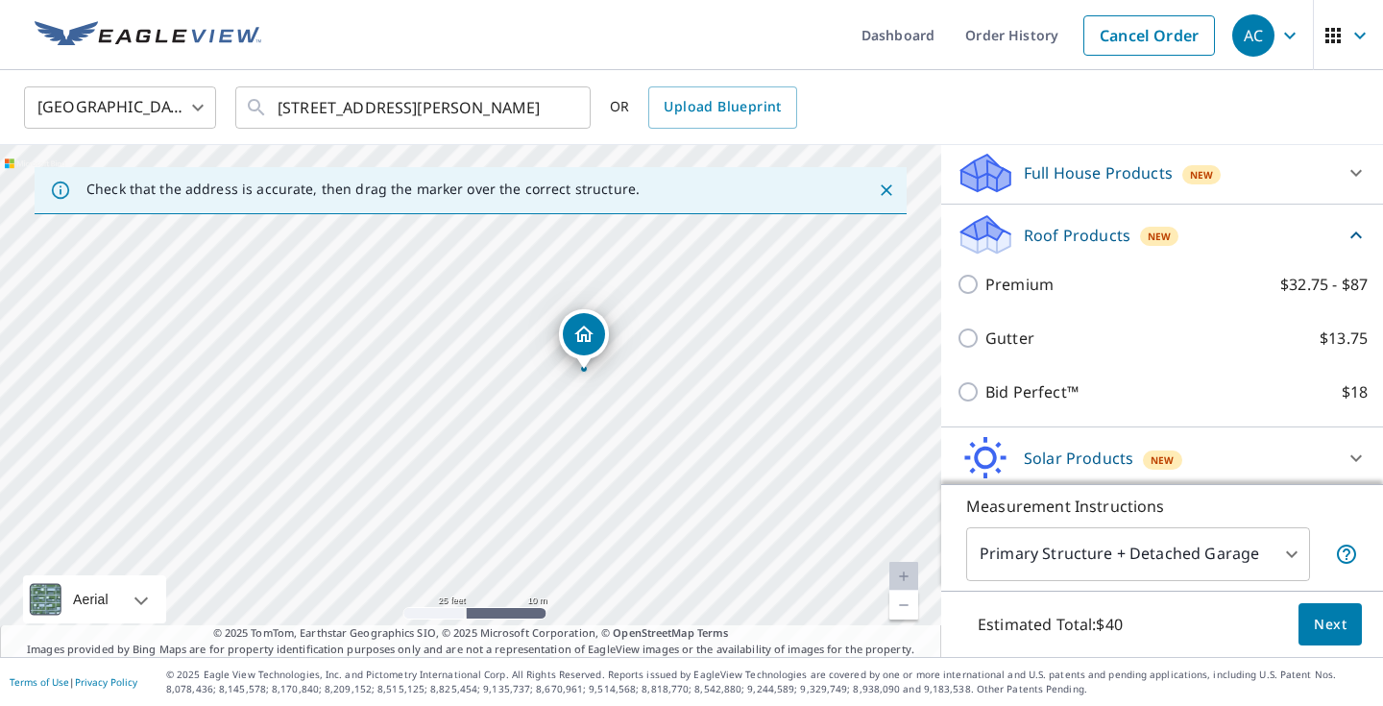
click at [1352, 237] on icon at bounding box center [1357, 235] width 12 height 7
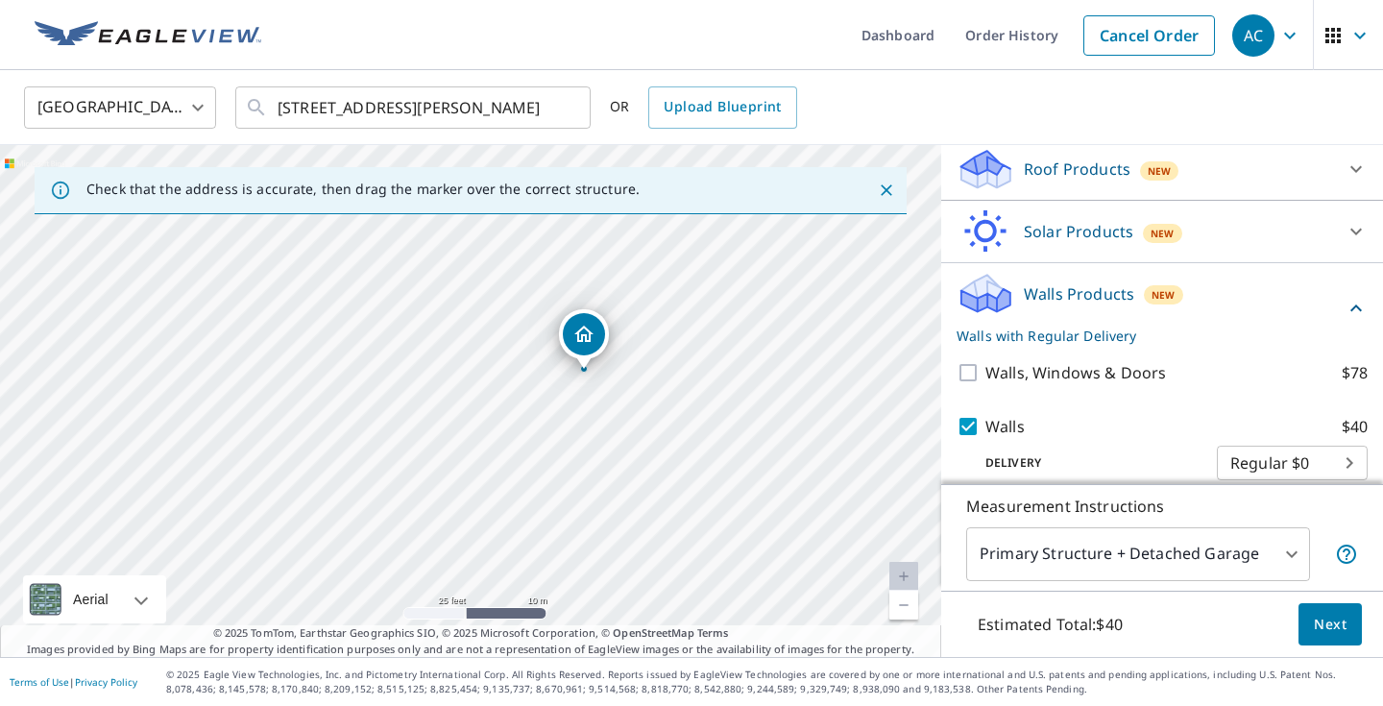
scroll to position [277, 0]
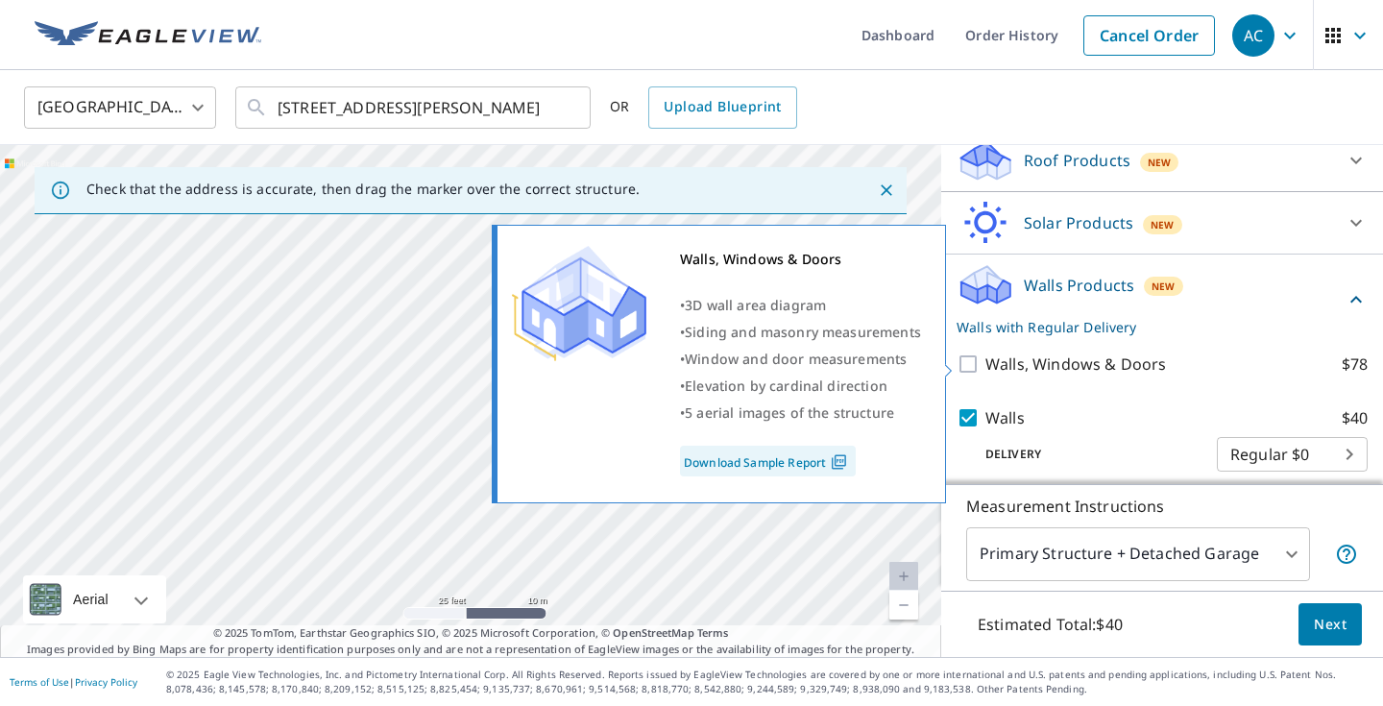
click at [963, 364] on input "Walls, Windows & Doors $78" at bounding box center [971, 364] width 29 height 23
checkbox input "true"
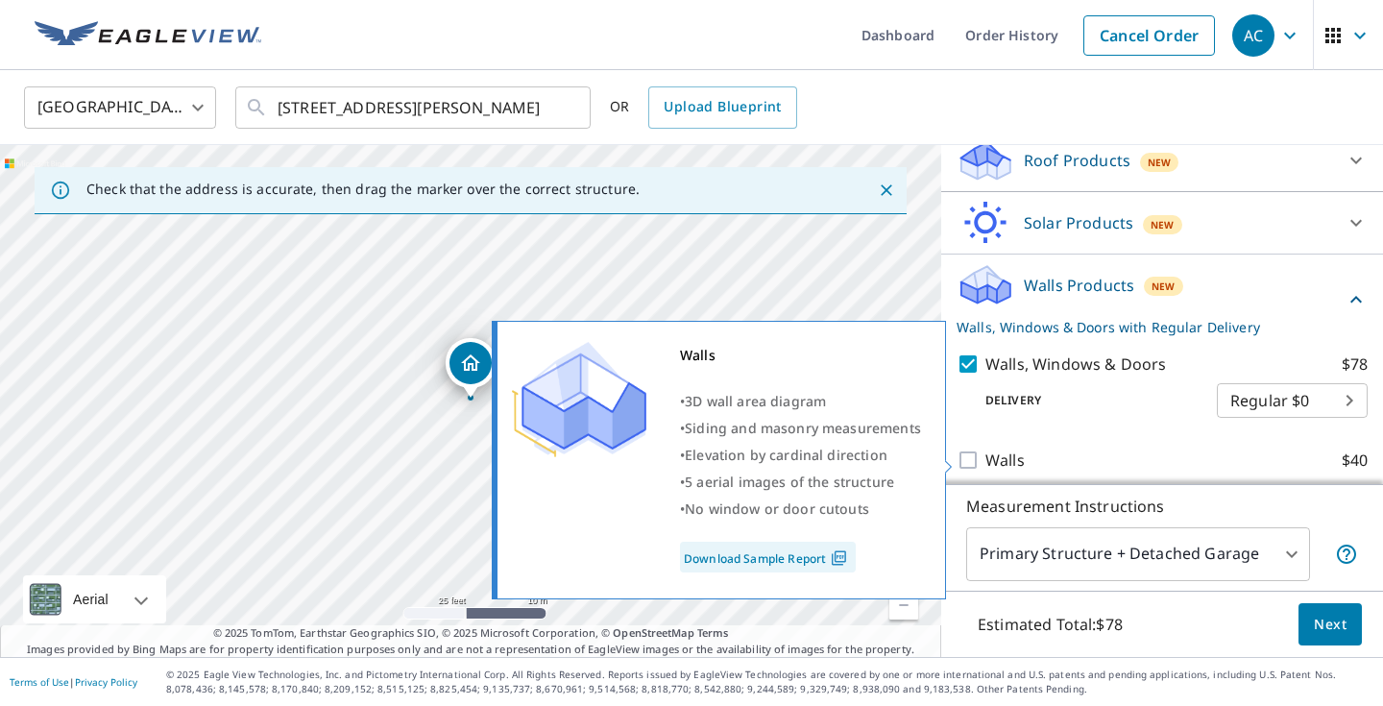
click at [965, 466] on input "Walls $40" at bounding box center [971, 460] width 29 height 23
checkbox input "true"
checkbox input "false"
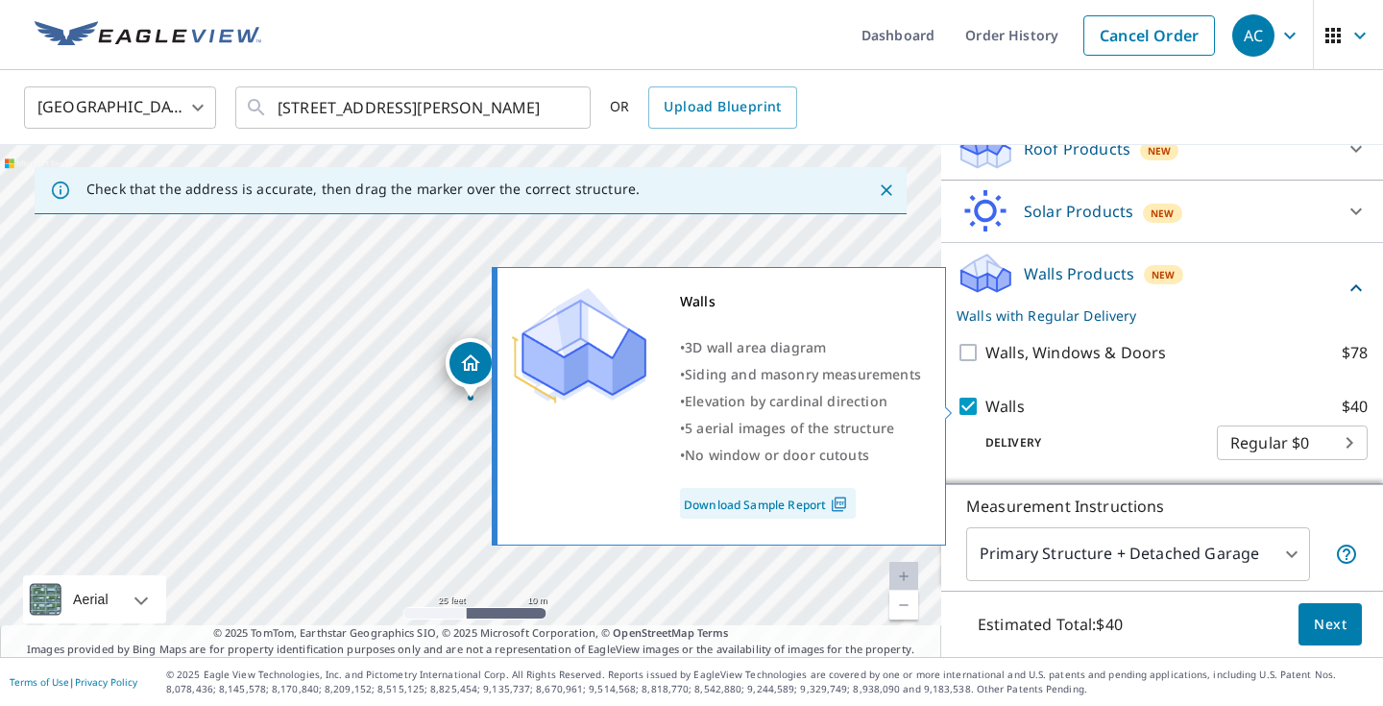
scroll to position [288, 0]
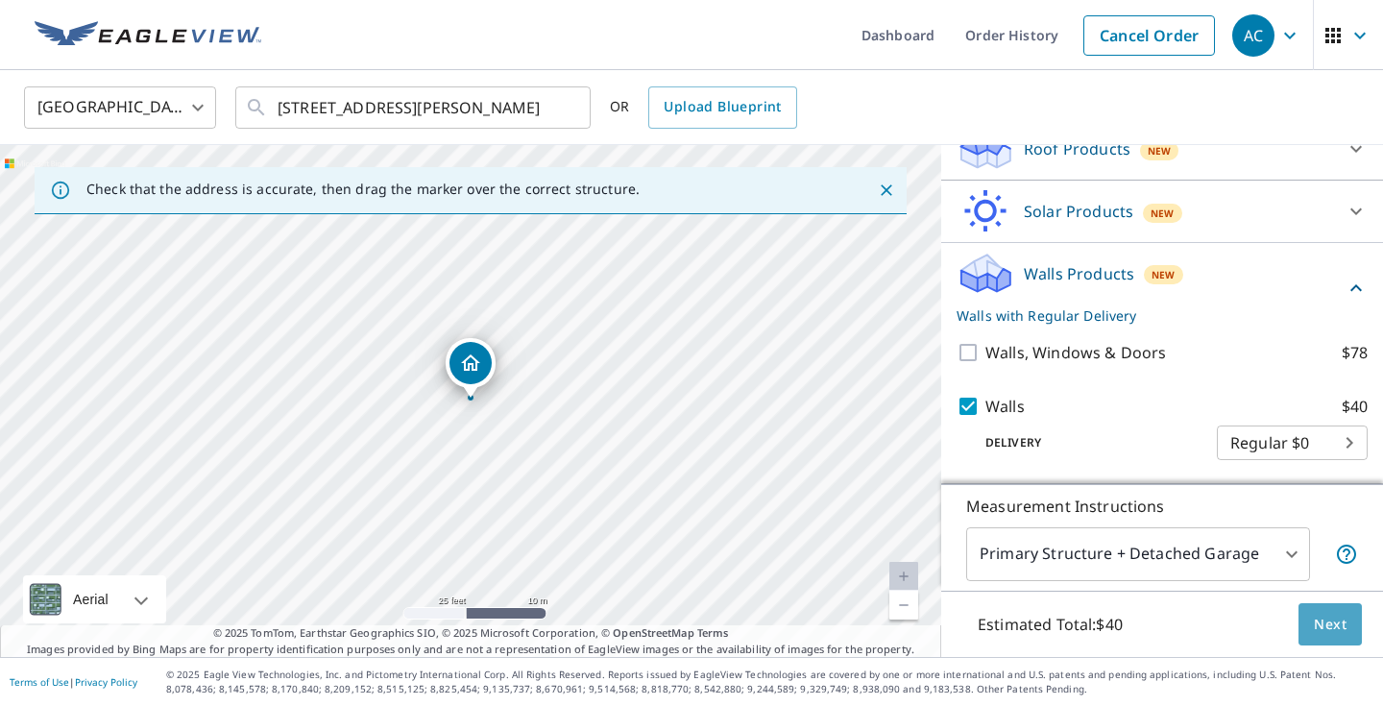
click at [1325, 622] on span "Next" at bounding box center [1330, 625] width 33 height 24
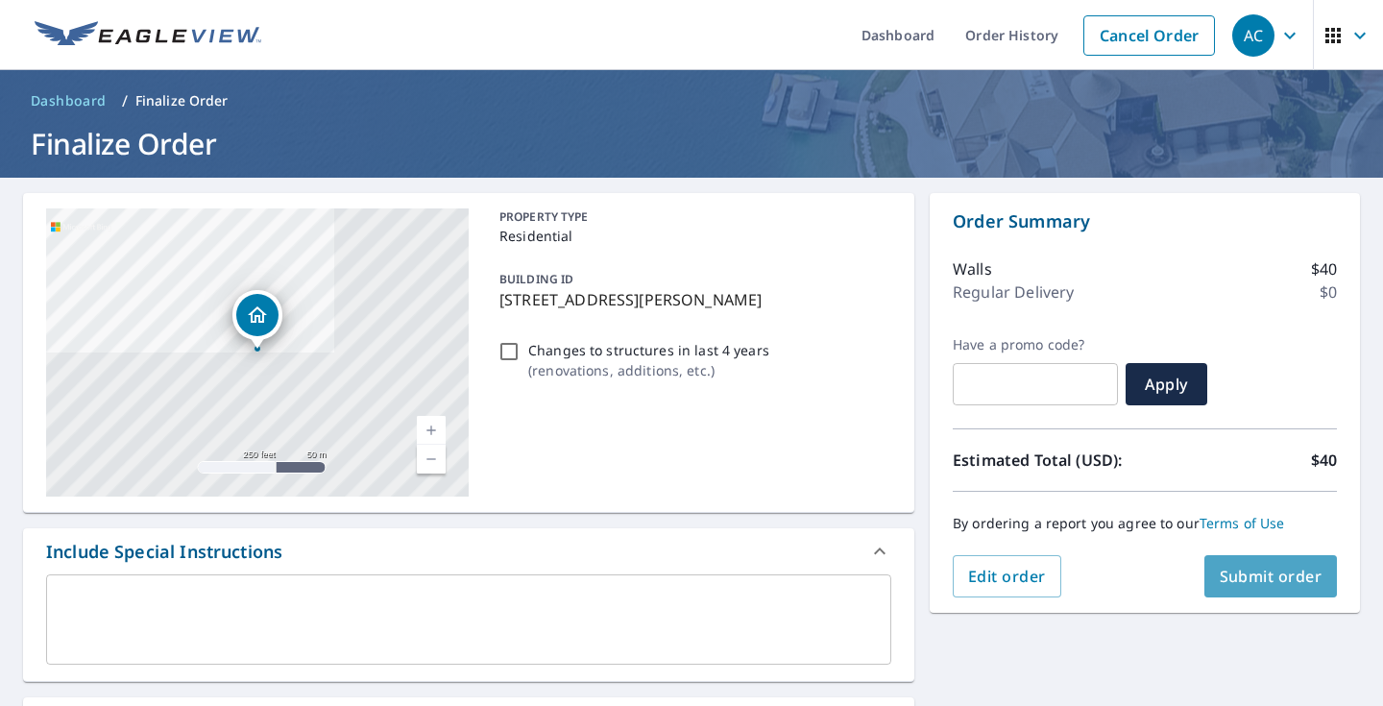
click at [1259, 578] on span "Submit order" at bounding box center [1271, 576] width 103 height 21
